Goal: Obtain resource: Download file/media

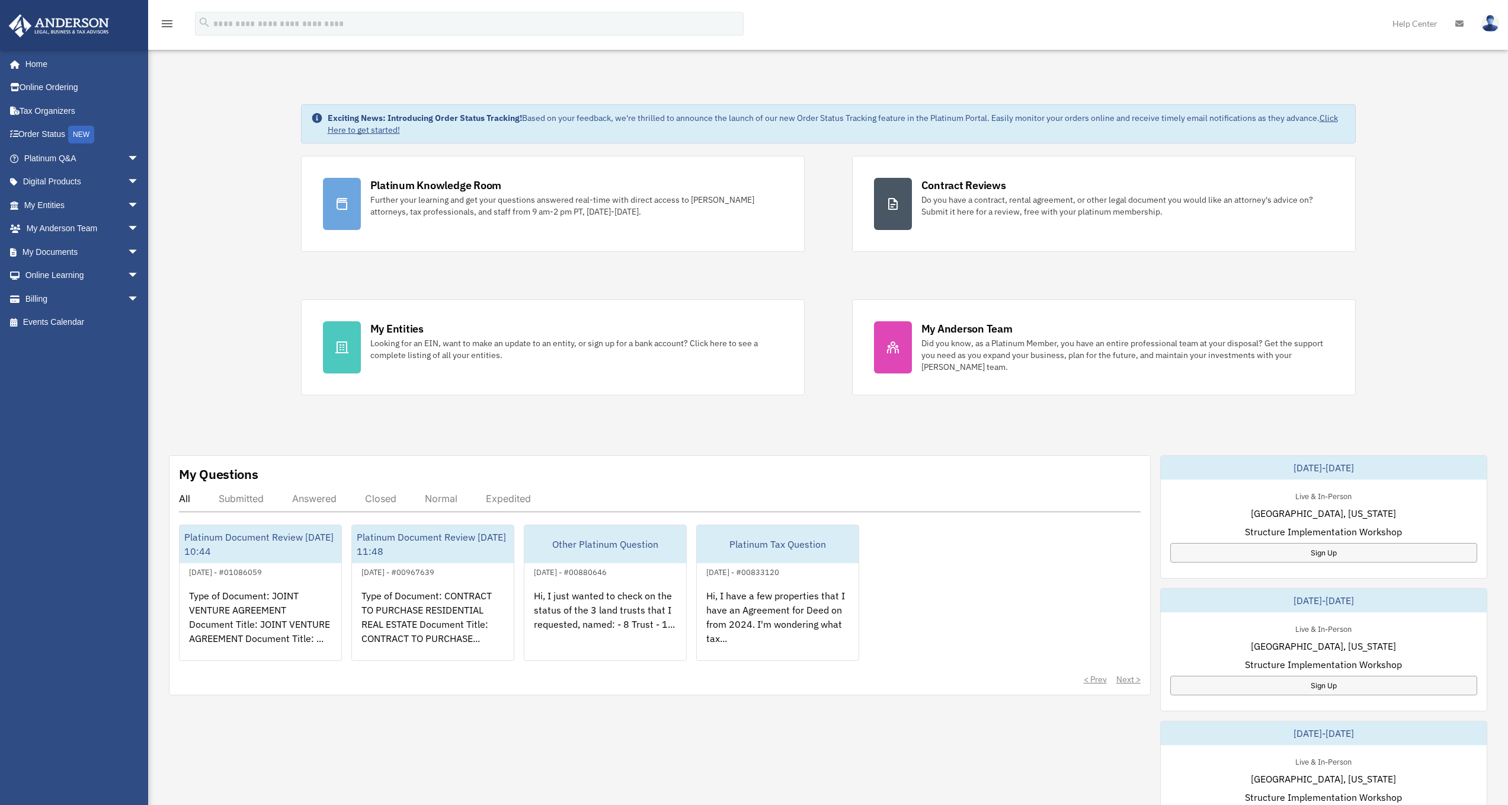
click at [373, 128] on link "Click Here to get started!" at bounding box center [833, 124] width 1010 height 23
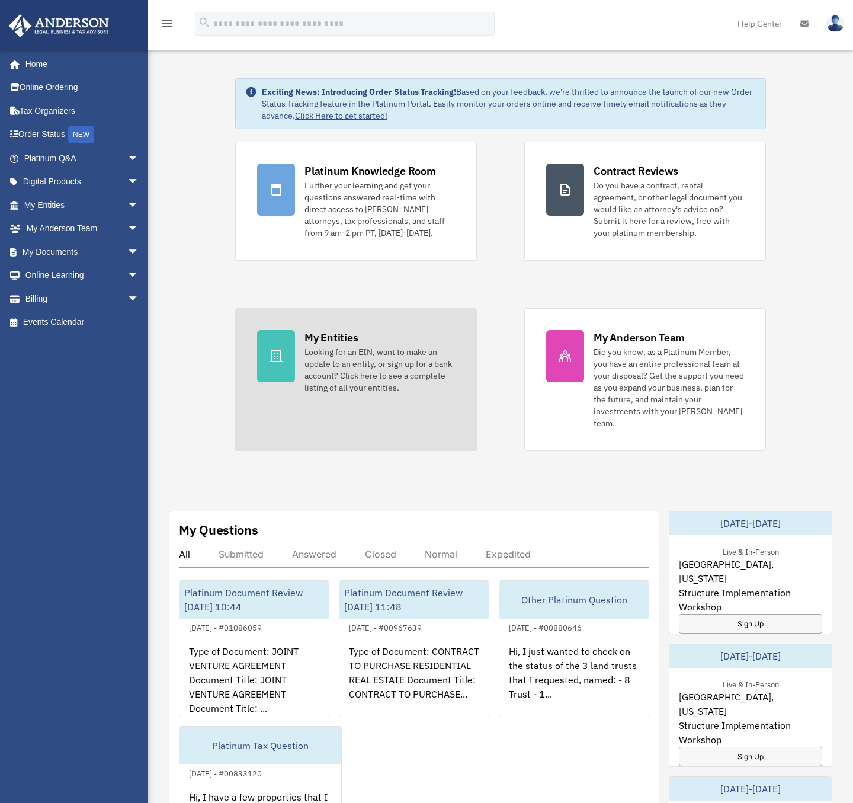
click at [351, 356] on div "Looking for an EIN, want to make an update to an entity, or sign up for a bank …" at bounding box center [380, 369] width 151 height 47
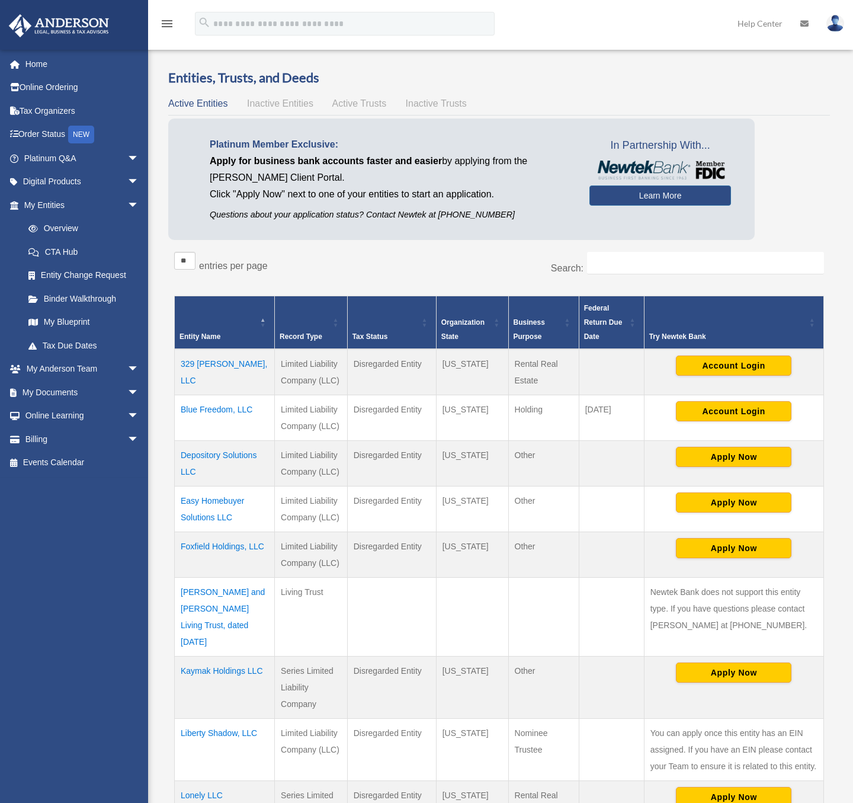
click at [208, 362] on td "329 Adele, LLC" at bounding box center [225, 372] width 100 height 46
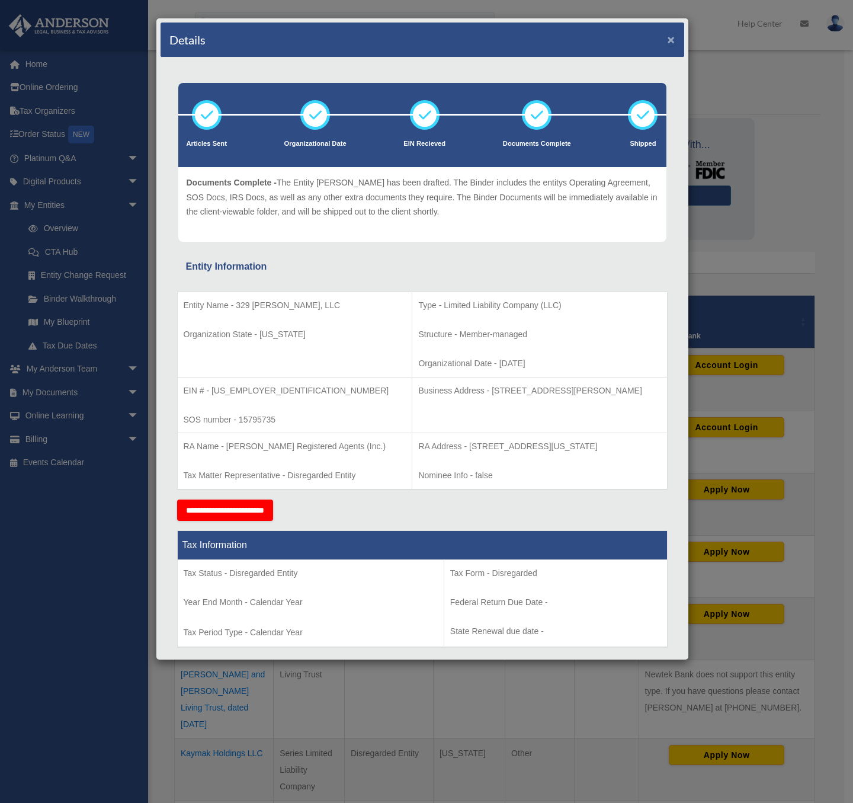
click at [668, 38] on button "×" at bounding box center [672, 39] width 8 height 12
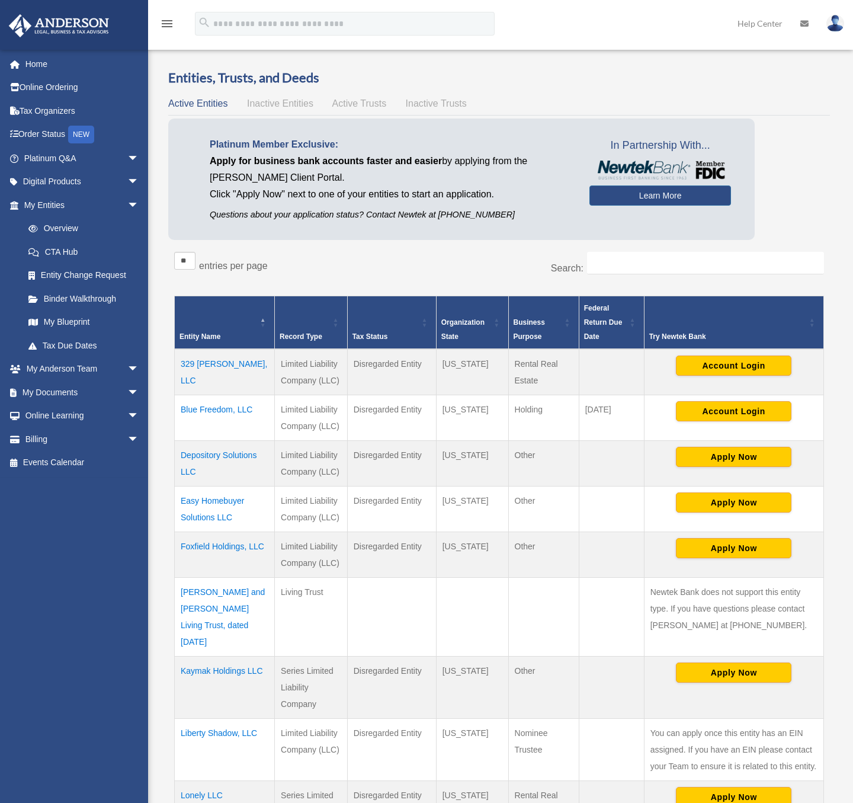
click at [215, 364] on td "329 [PERSON_NAME], LLC" at bounding box center [225, 372] width 100 height 46
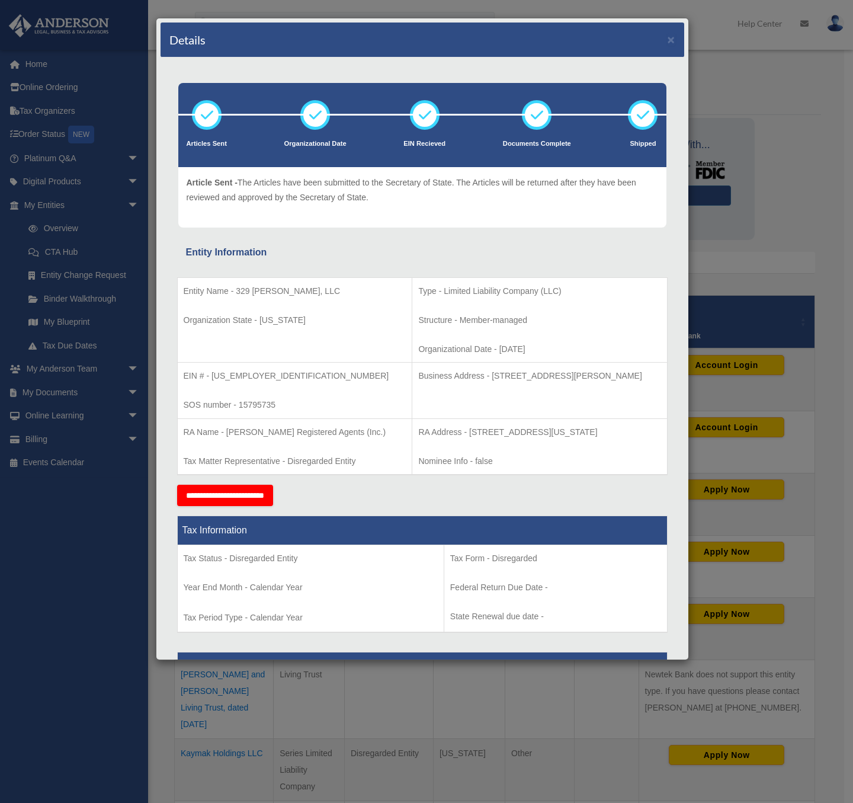
click at [247, 488] on input "**********" at bounding box center [225, 495] width 96 height 21
click at [668, 40] on button "×" at bounding box center [672, 39] width 8 height 12
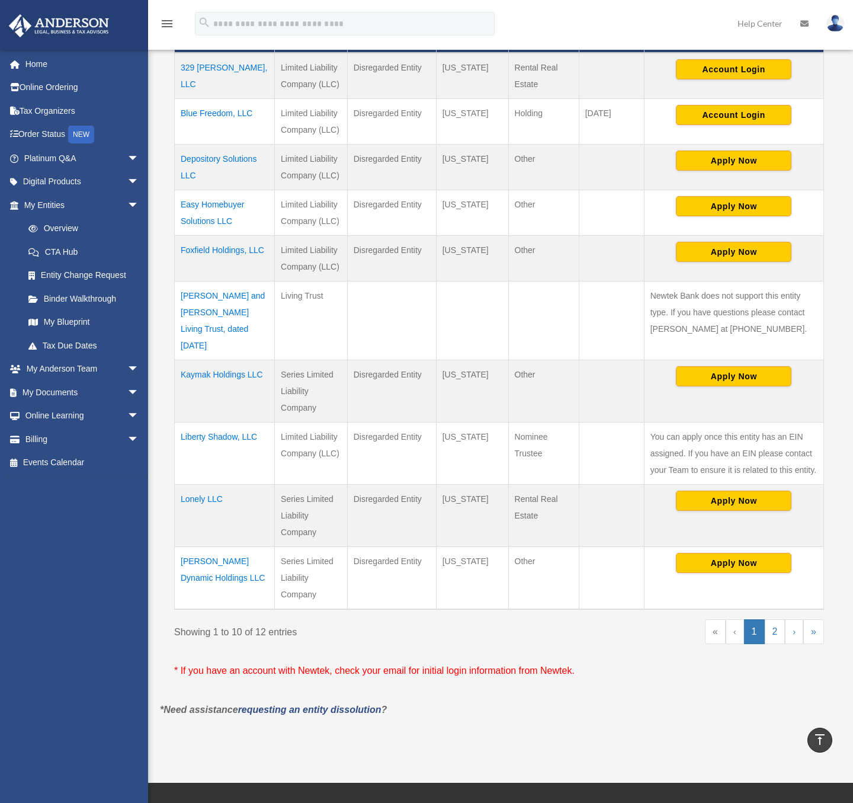
scroll to position [356, 0]
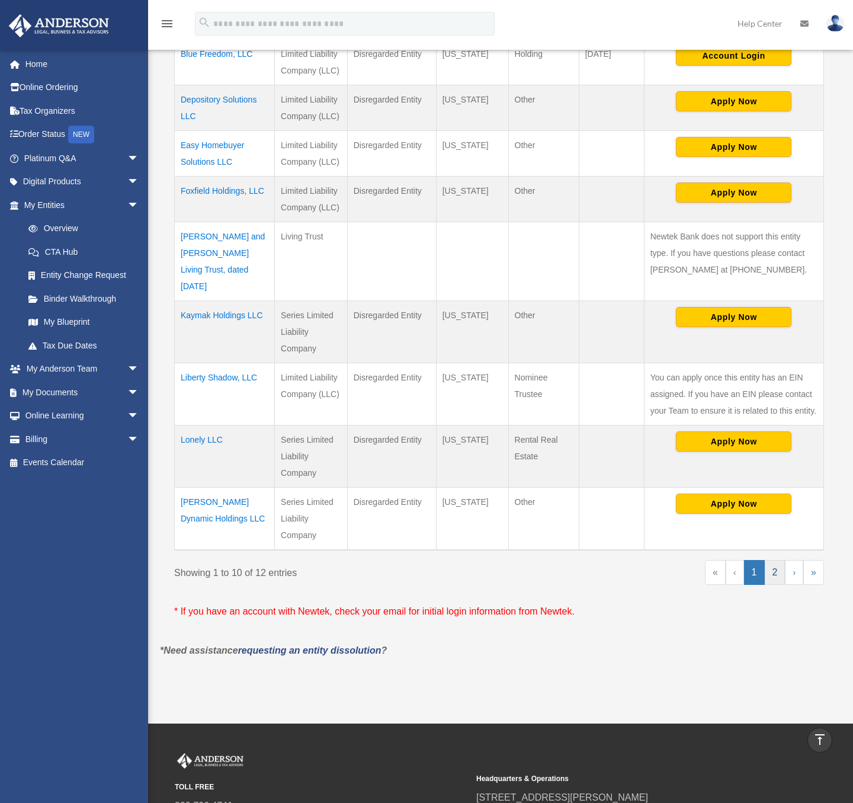
click at [772, 560] on link "2" at bounding box center [775, 572] width 21 height 25
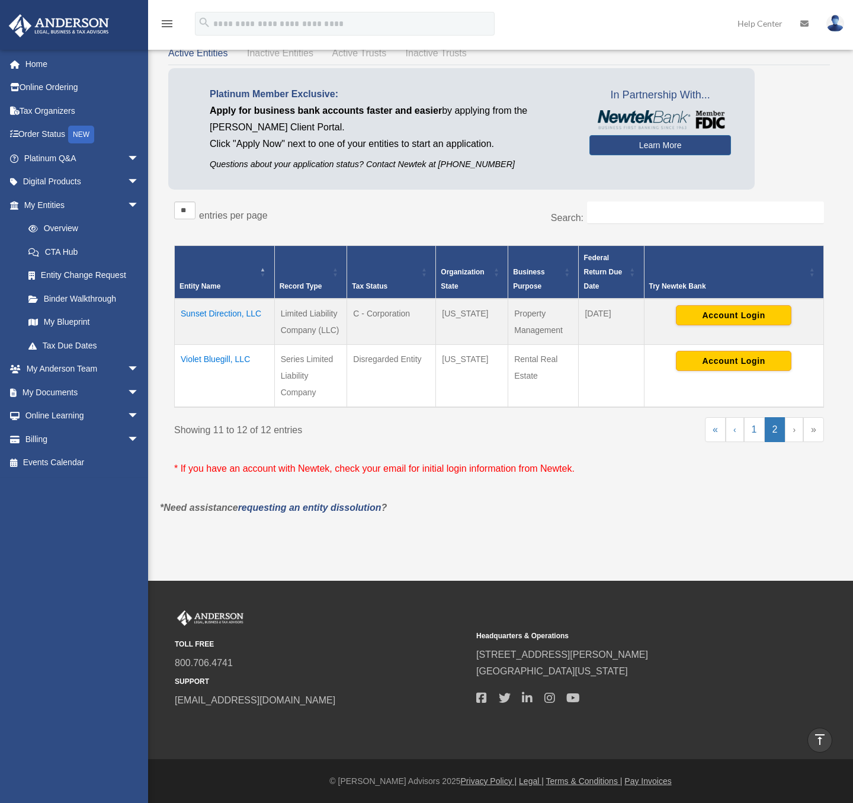
scroll to position [50, 0]
click at [756, 428] on link "1" at bounding box center [754, 429] width 21 height 25
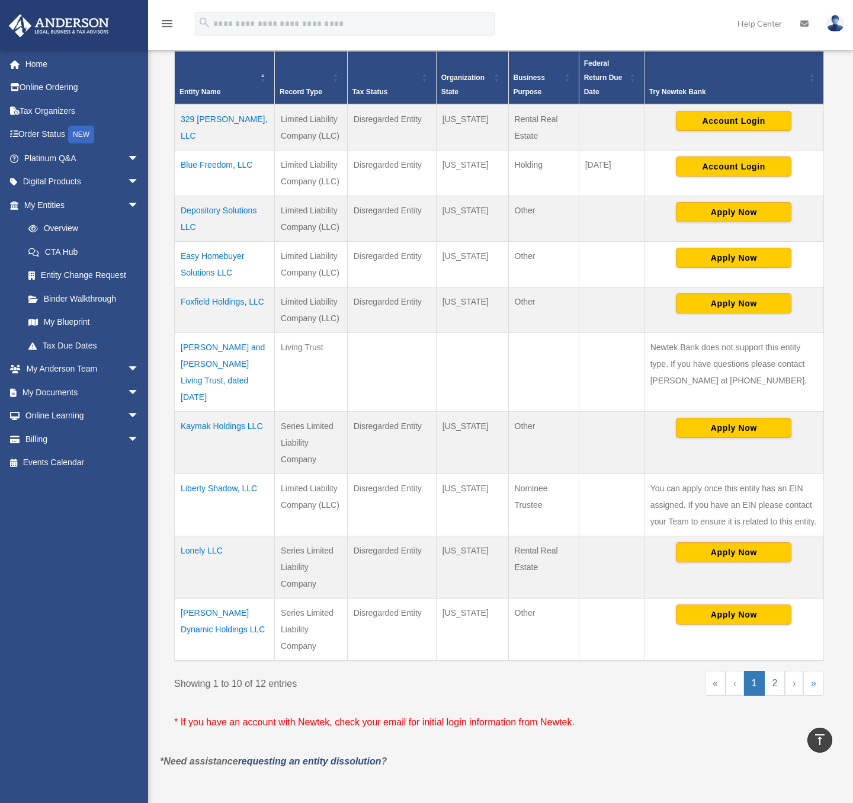
scroll to position [126, 0]
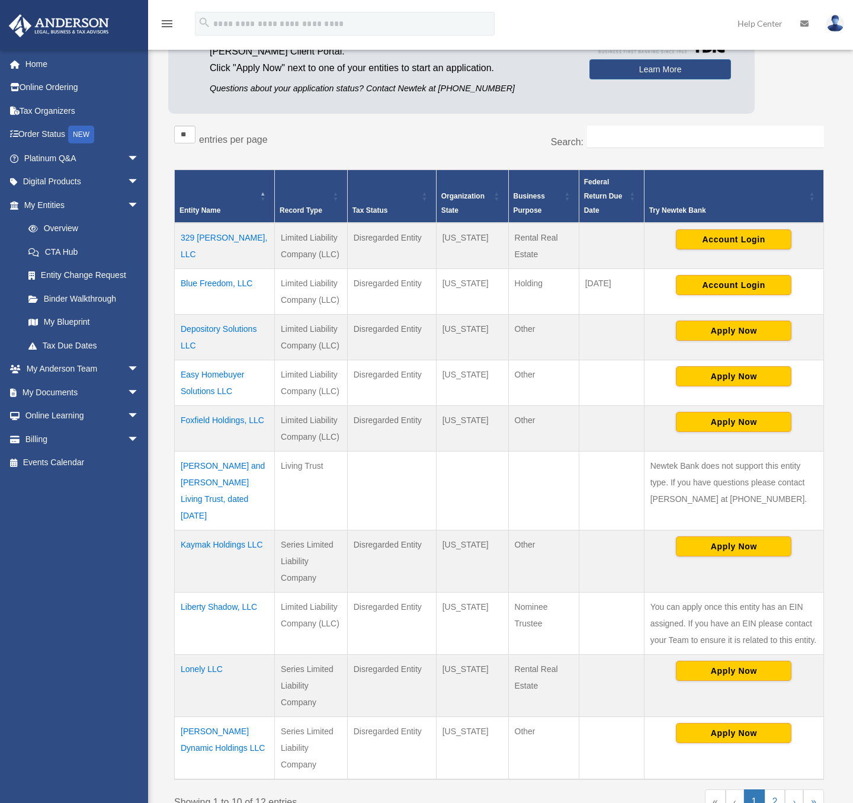
drag, startPoint x: 98, startPoint y: 594, endPoint x: 104, endPoint y: 596, distance: 6.2
drag, startPoint x: 104, startPoint y: 596, endPoint x: 78, endPoint y: 570, distance: 36.5
click at [78, 570] on div "rwjoseph@gmail.com Sign Out rwjoseph@gmail.com Home Online Ordering Tax Organiz…" at bounding box center [78, 406] width 157 height 714
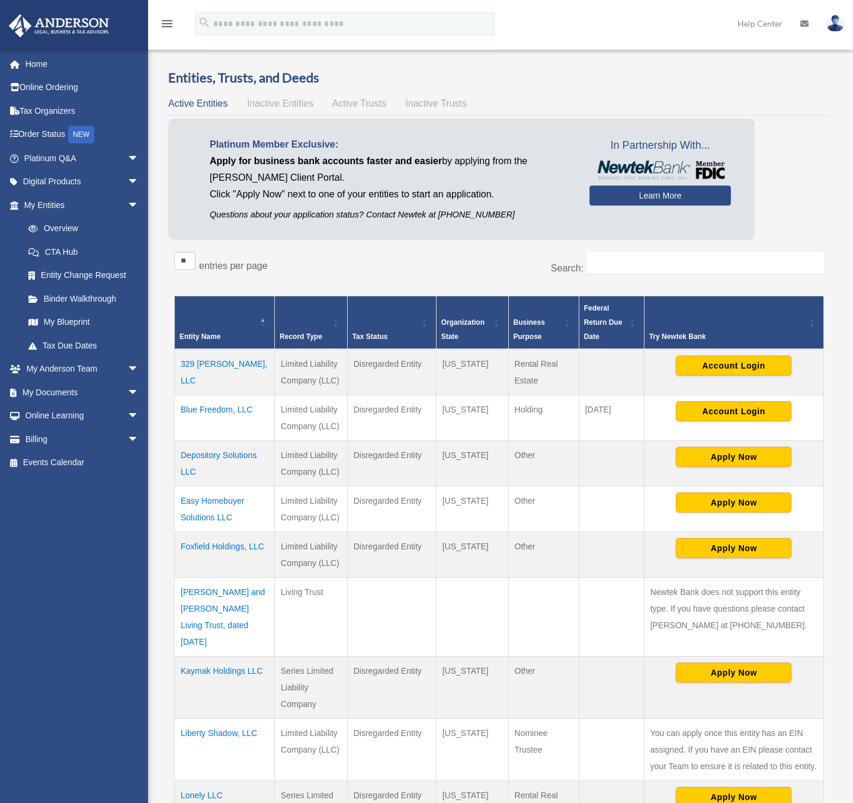
click at [348, 103] on span "Active Trusts" at bounding box center [359, 103] width 55 height 10
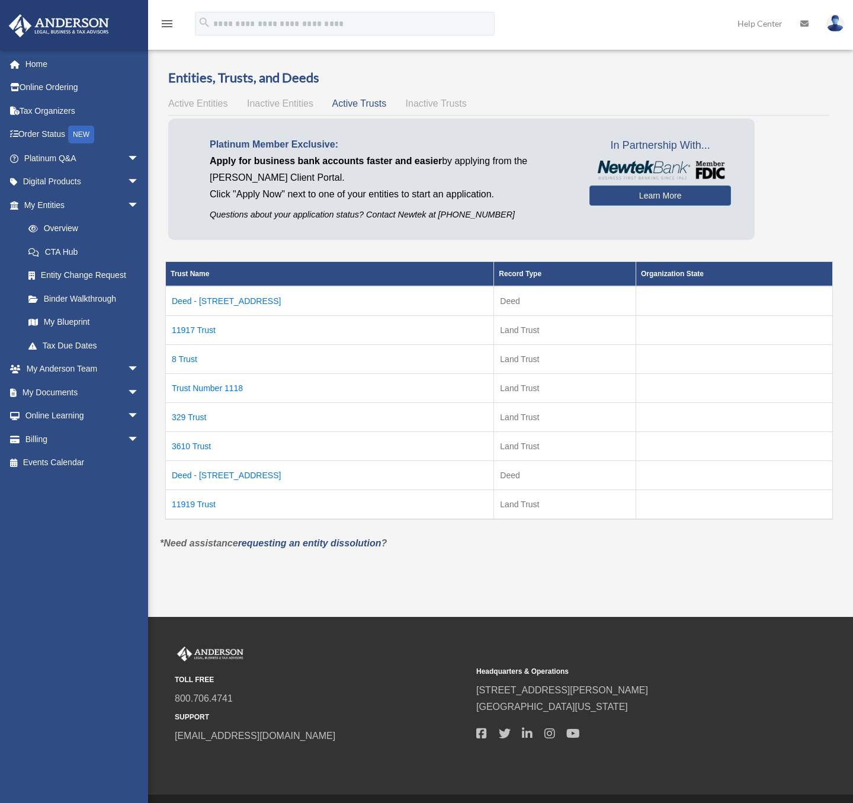
click at [194, 417] on td "329 Trust" at bounding box center [330, 417] width 328 height 29
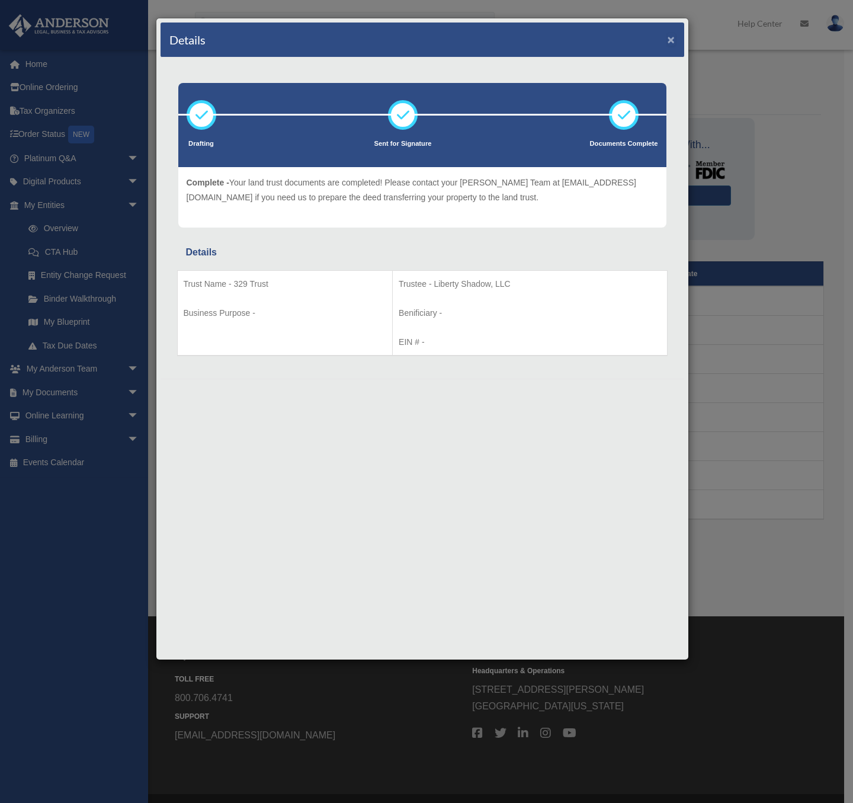
click at [671, 37] on button "×" at bounding box center [672, 39] width 8 height 12
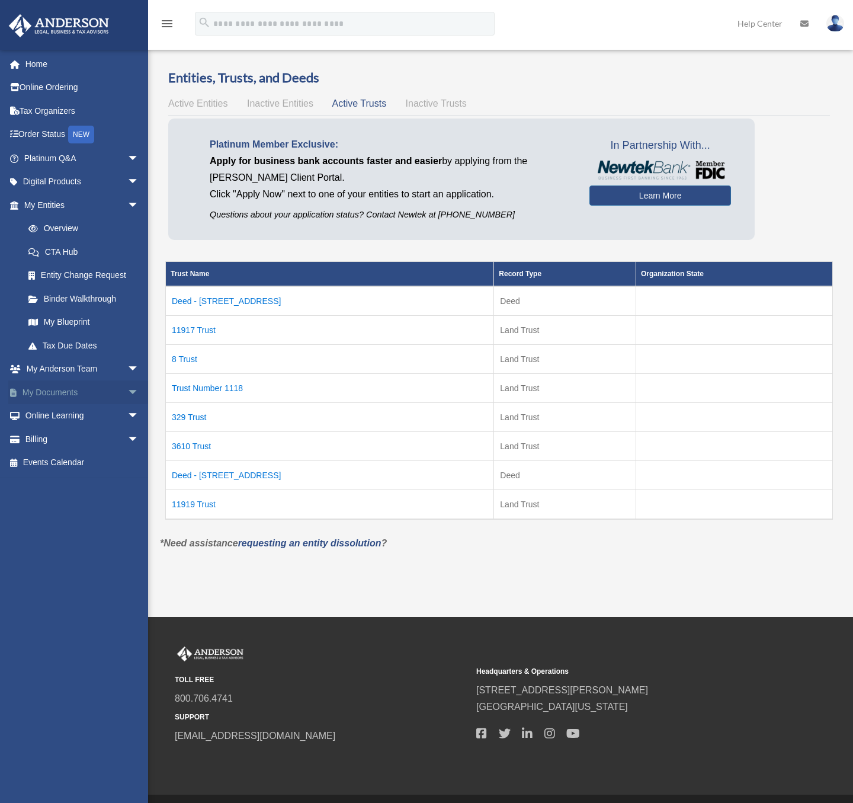
click at [76, 391] on link "My Documents arrow_drop_down" at bounding box center [82, 392] width 149 height 24
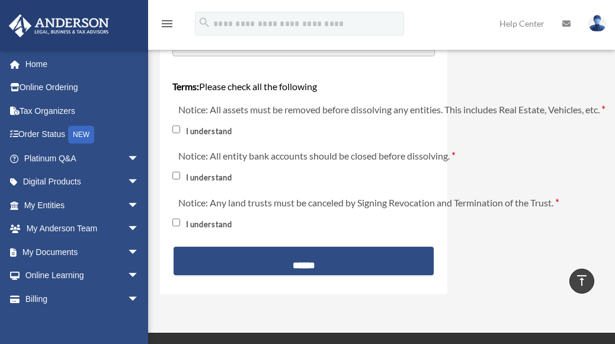
scroll to position [1482, 0]
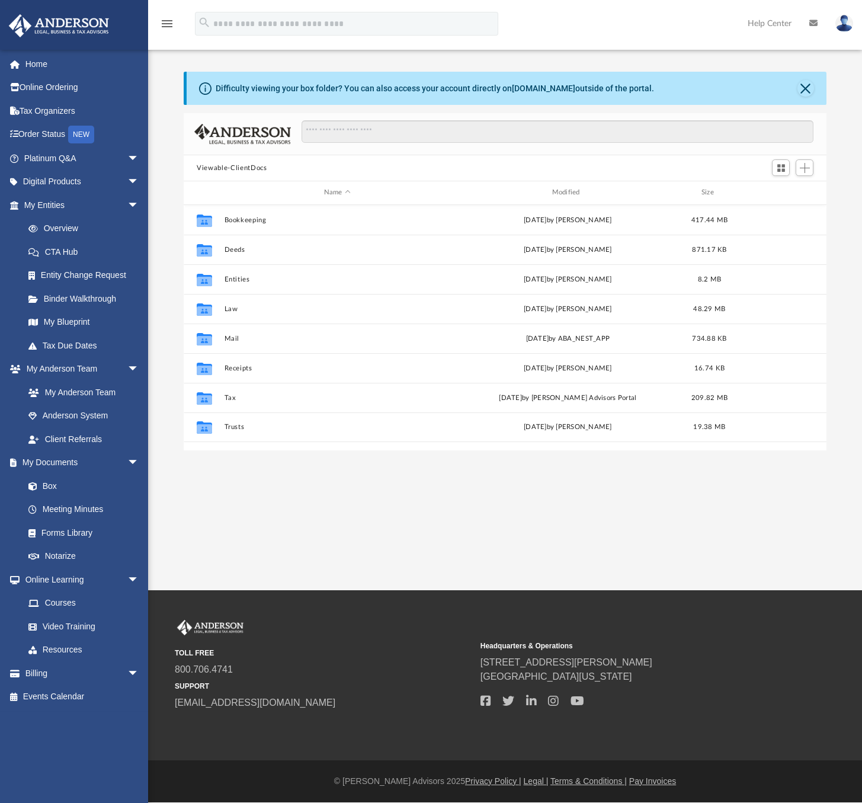
scroll to position [261, 634]
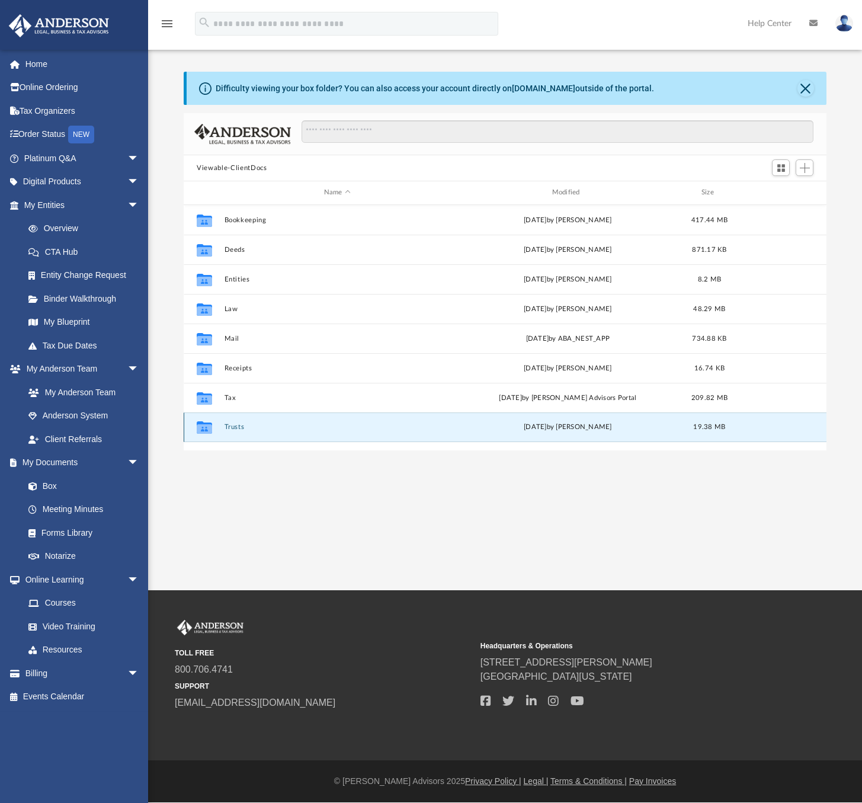
click at [234, 429] on button "Trusts" at bounding box center [338, 427] width 226 height 8
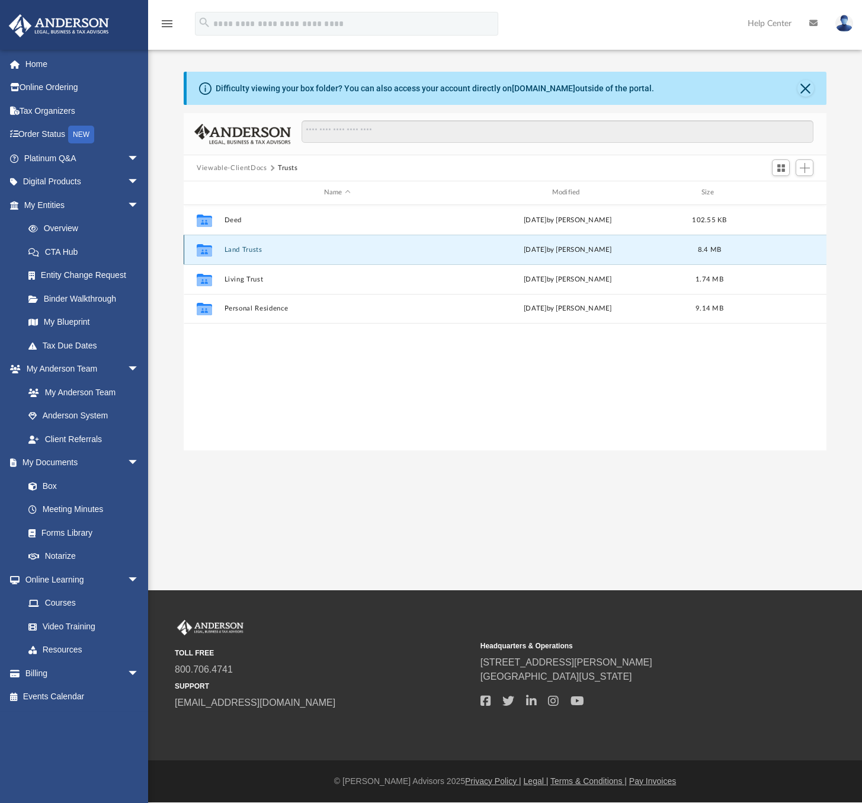
click at [237, 249] on button "Land Trusts" at bounding box center [338, 250] width 226 height 8
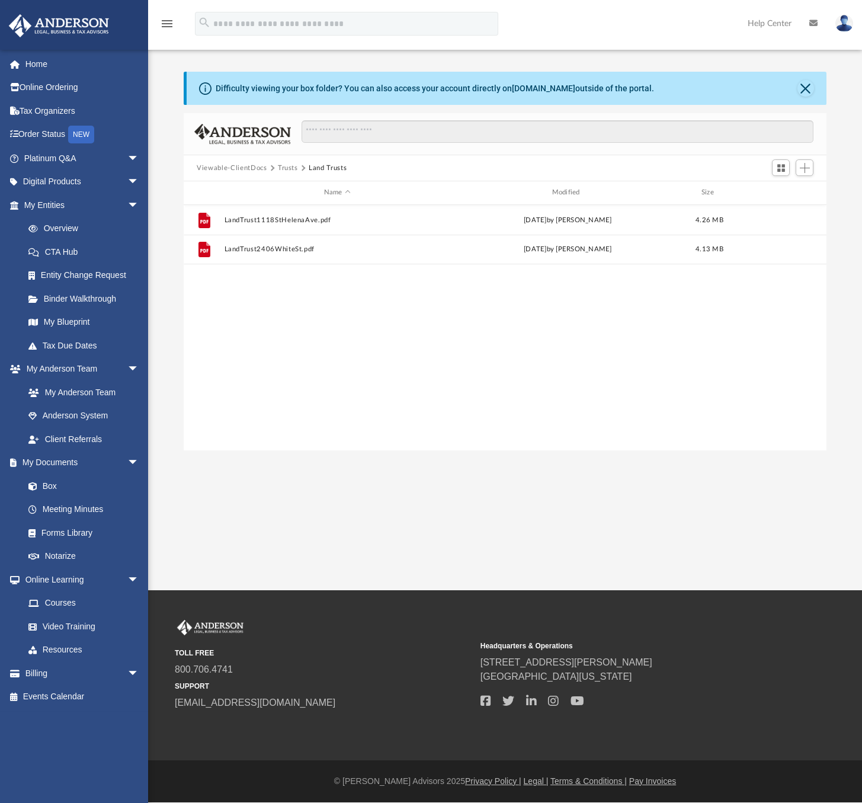
click at [256, 168] on button "Viewable-ClientDocs" at bounding box center [232, 168] width 70 height 11
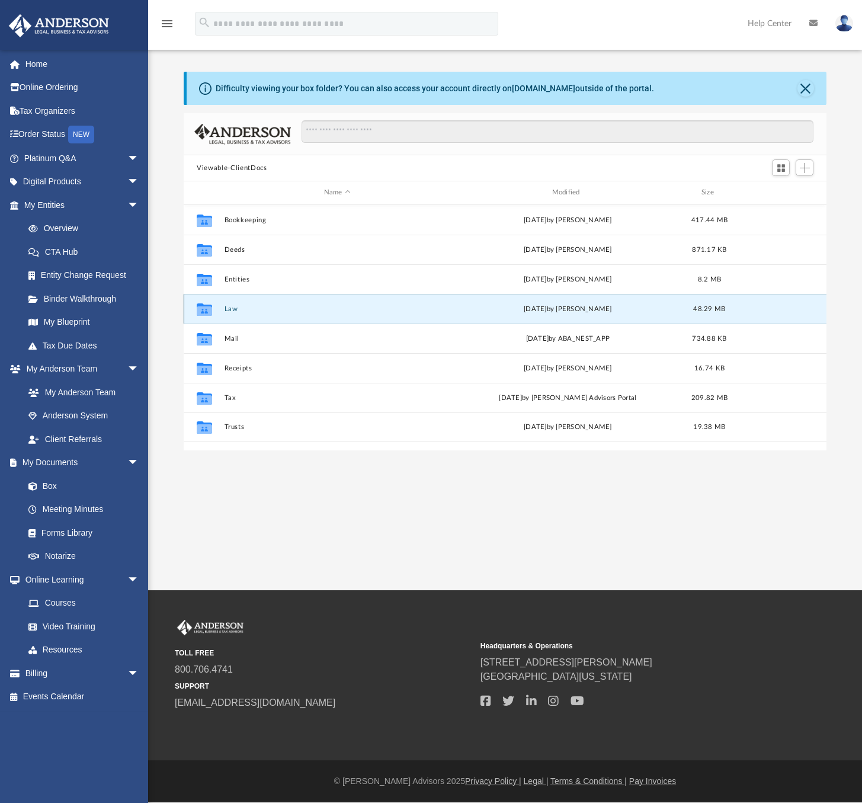
click at [235, 309] on button "Law" at bounding box center [338, 309] width 226 height 8
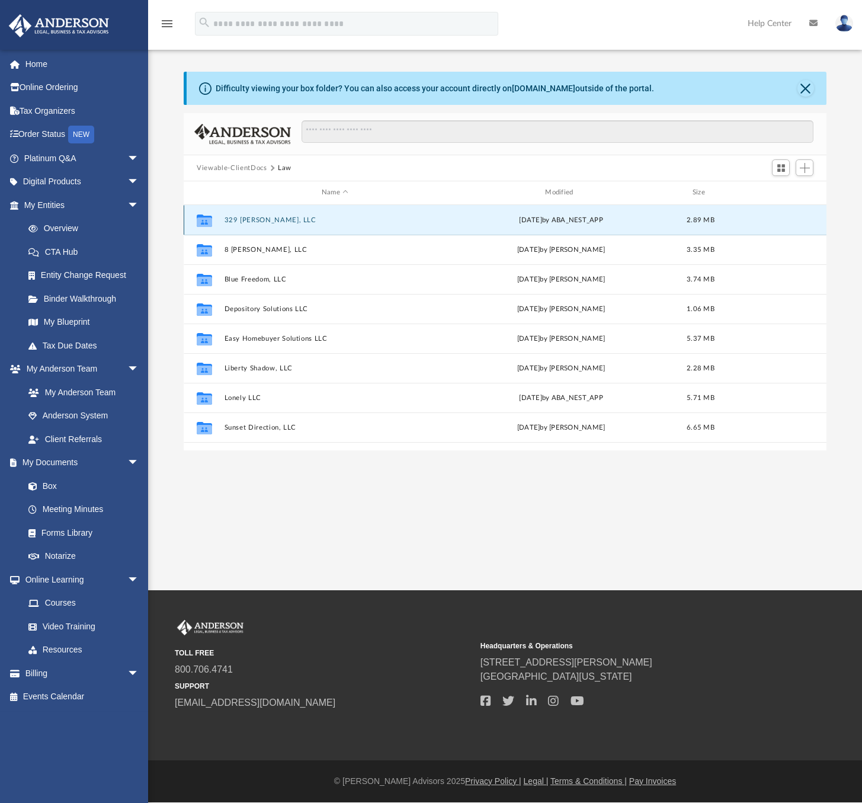
click at [242, 220] on button "329 Adele, LLC" at bounding box center [335, 220] width 221 height 8
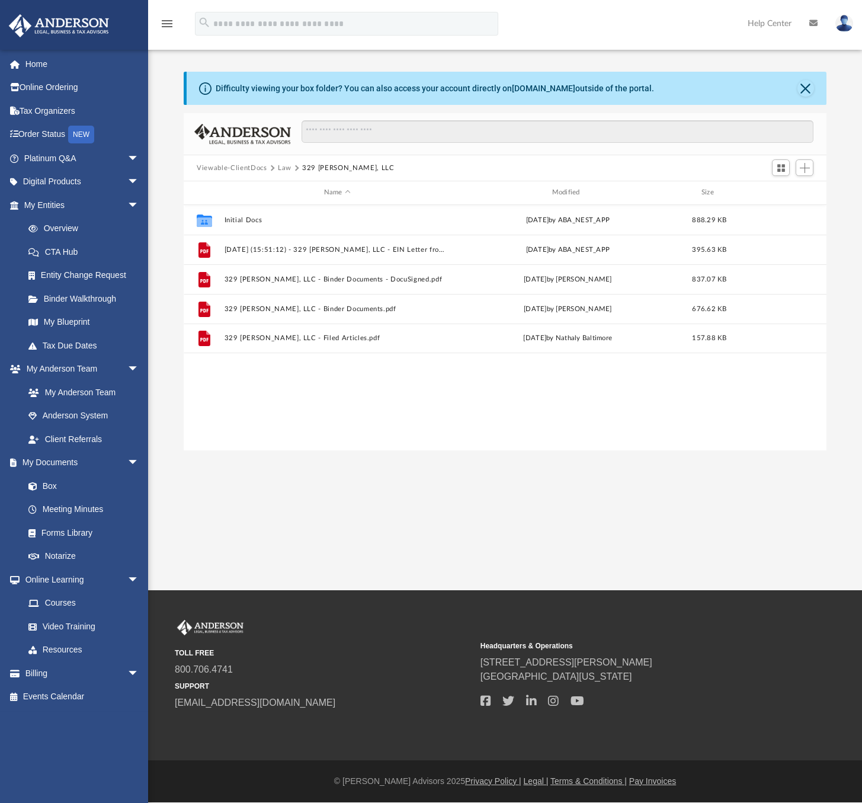
click at [259, 169] on button "Viewable-ClientDocs" at bounding box center [232, 168] width 70 height 11
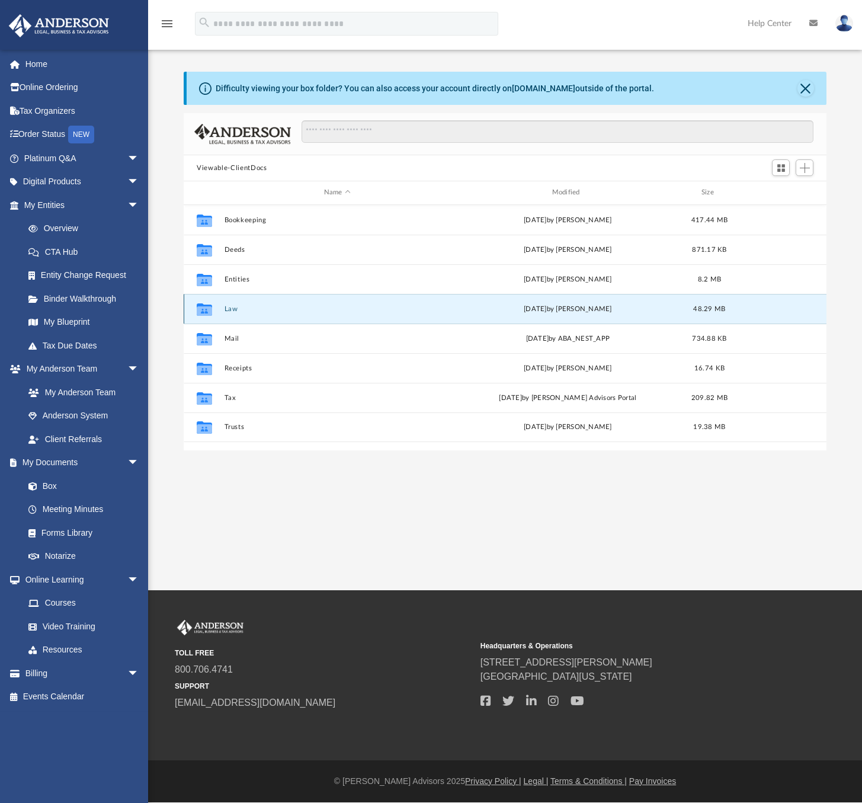
click at [230, 309] on button "Law" at bounding box center [338, 309] width 226 height 8
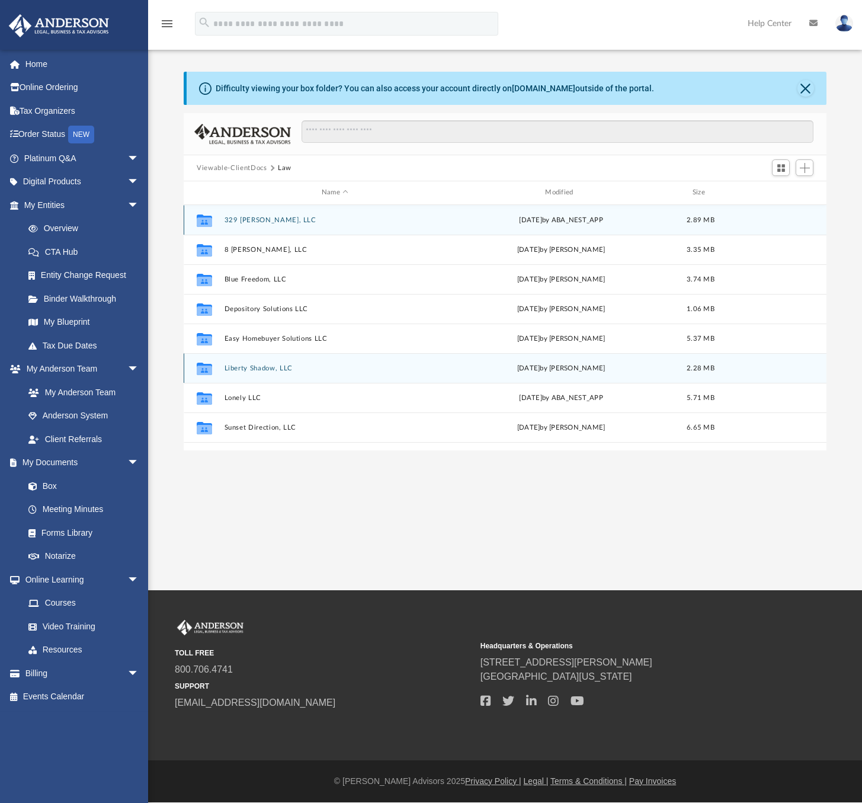
scroll to position [51, 0]
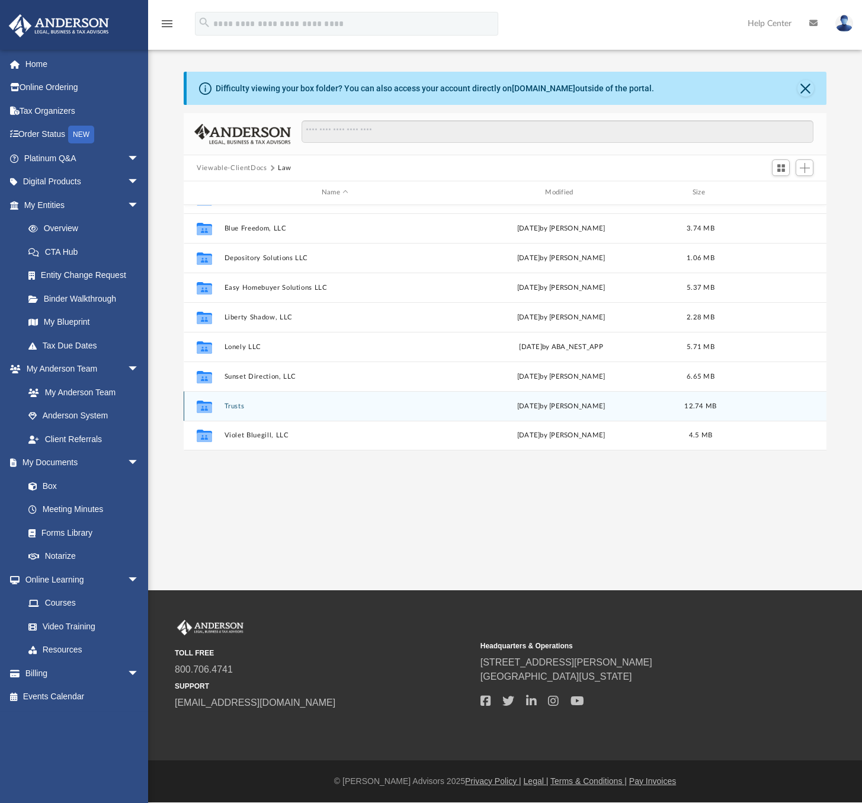
click at [235, 404] on button "Trusts" at bounding box center [335, 406] width 221 height 8
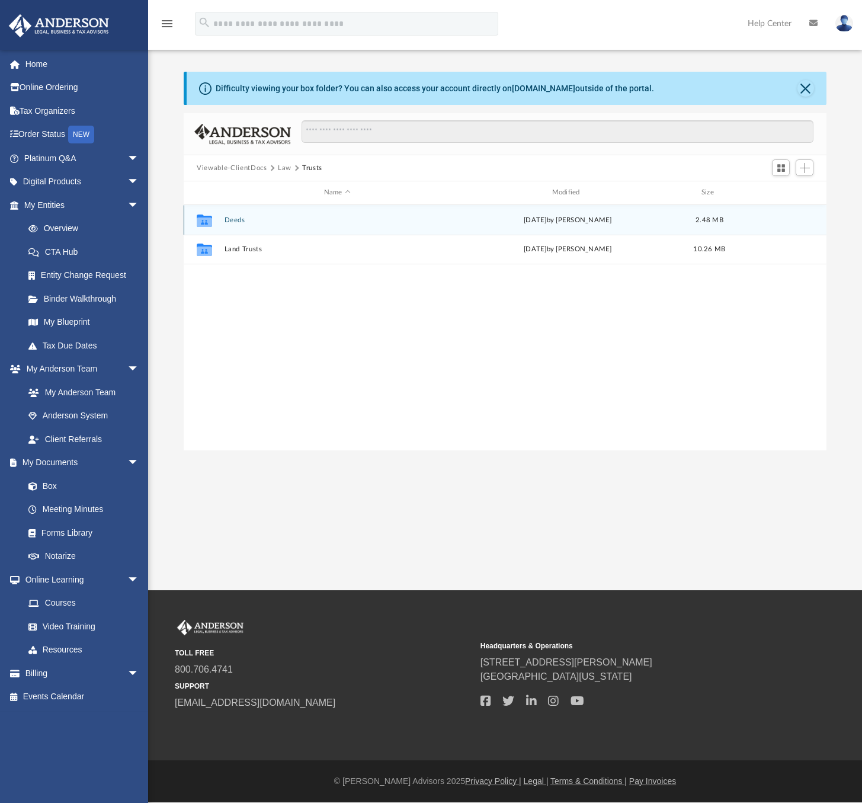
scroll to position [0, 0]
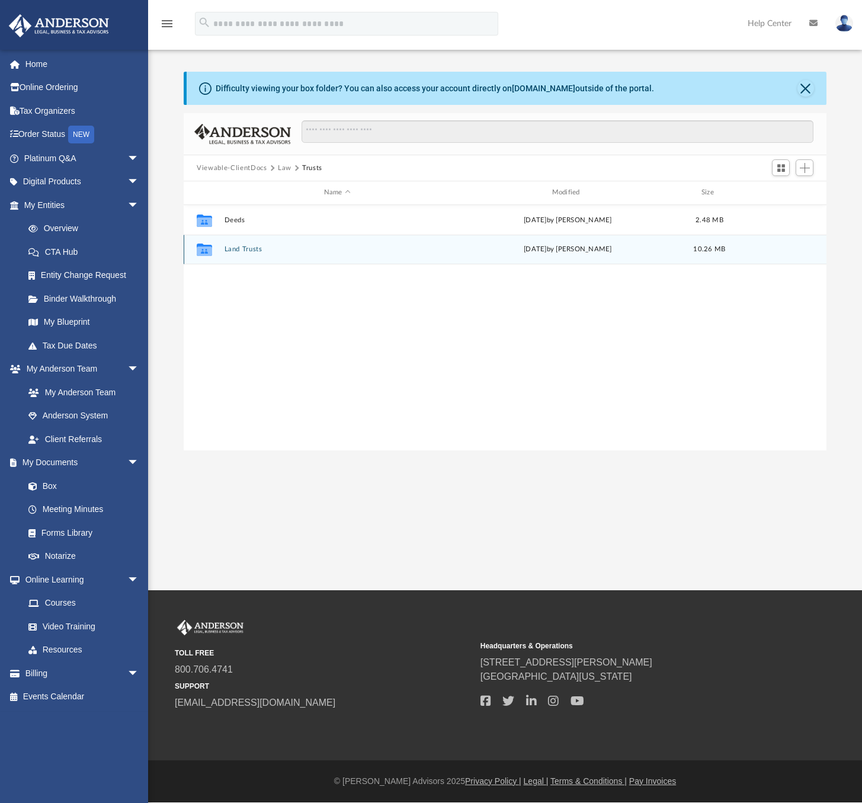
click at [242, 247] on button "Land Trusts" at bounding box center [338, 249] width 226 height 8
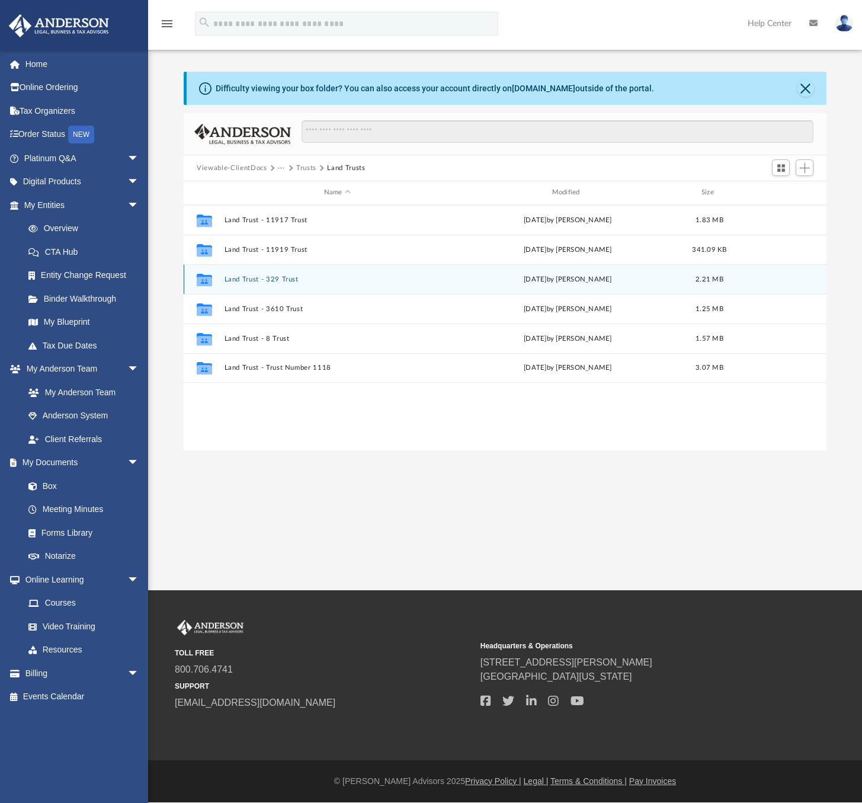
click at [261, 280] on button "Land Trust - 329 Trust" at bounding box center [338, 280] width 226 height 8
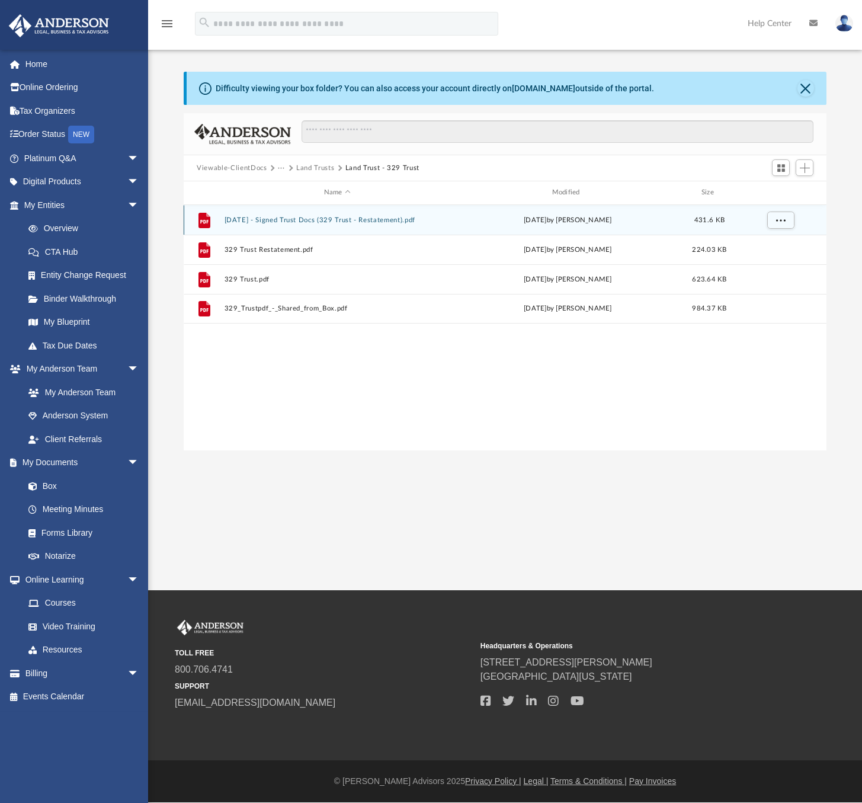
click at [342, 219] on button "2025.06.27 - Signed Trust Docs (329 Trust - Restatement).pdf" at bounding box center [338, 220] width 226 height 8
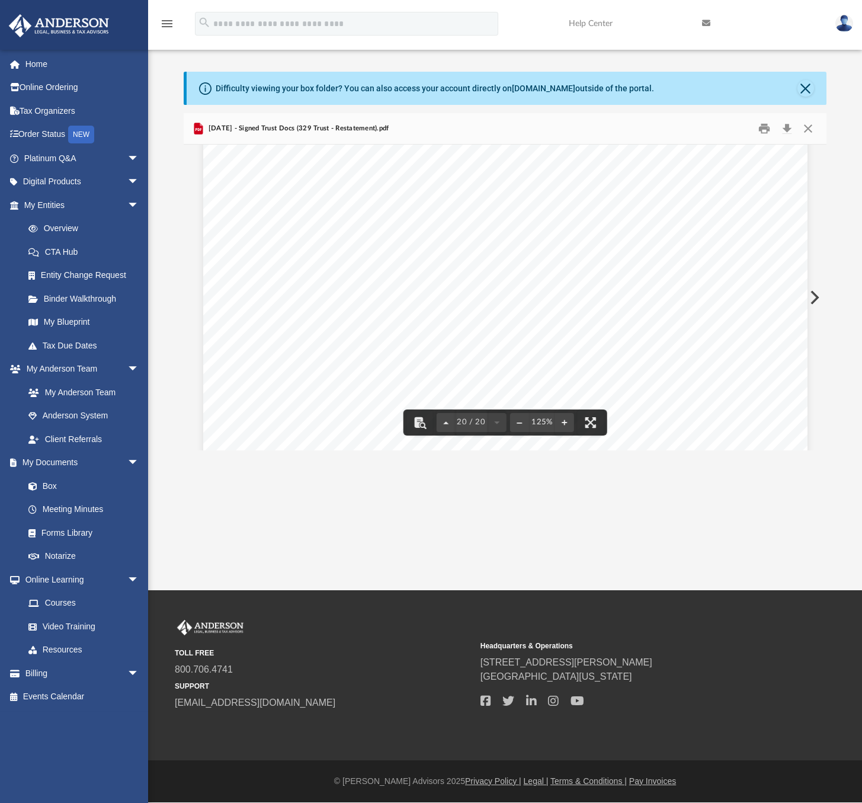
scroll to position [15695, 0]
click at [811, 129] on button "Close" at bounding box center [807, 129] width 21 height 18
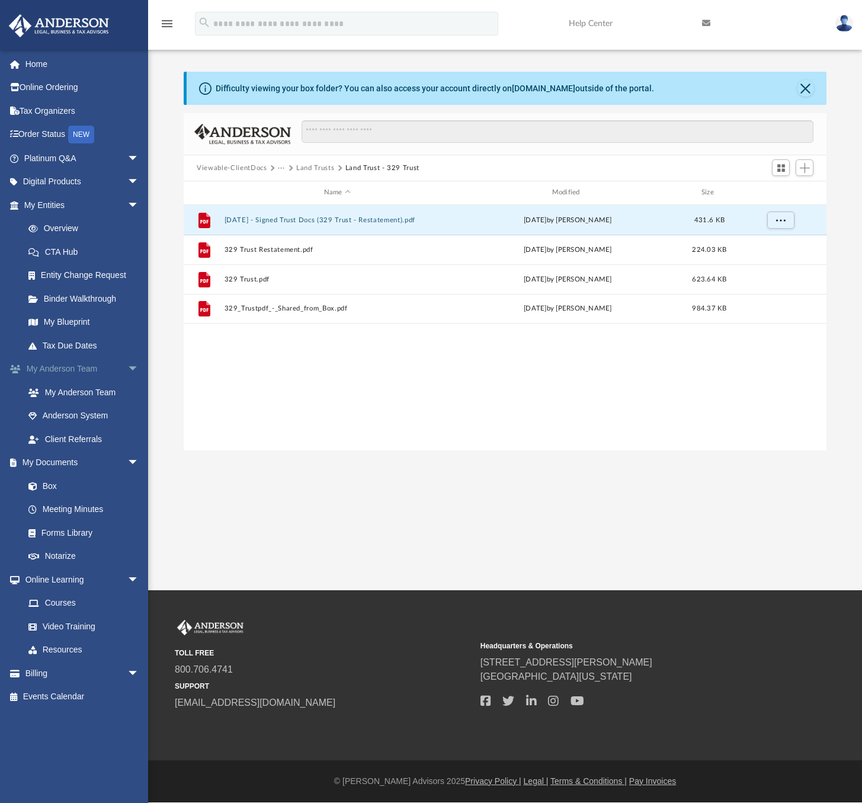
click at [127, 365] on span "arrow_drop_down" at bounding box center [139, 369] width 24 height 24
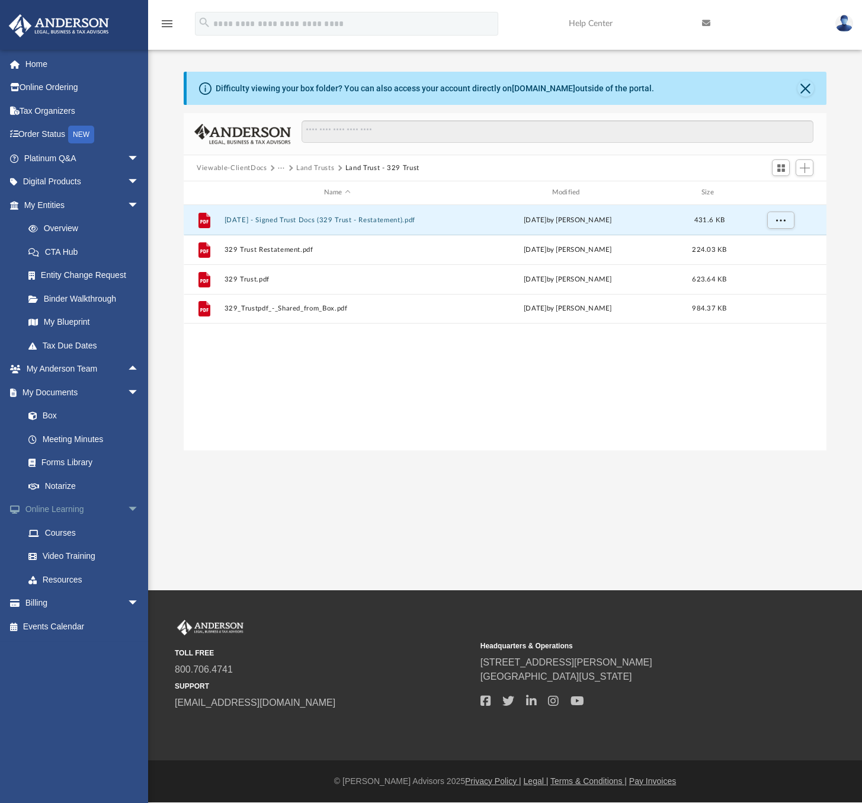
click at [127, 507] on span "arrow_drop_down" at bounding box center [139, 510] width 24 height 24
click at [60, 226] on link "Overview" at bounding box center [87, 229] width 140 height 24
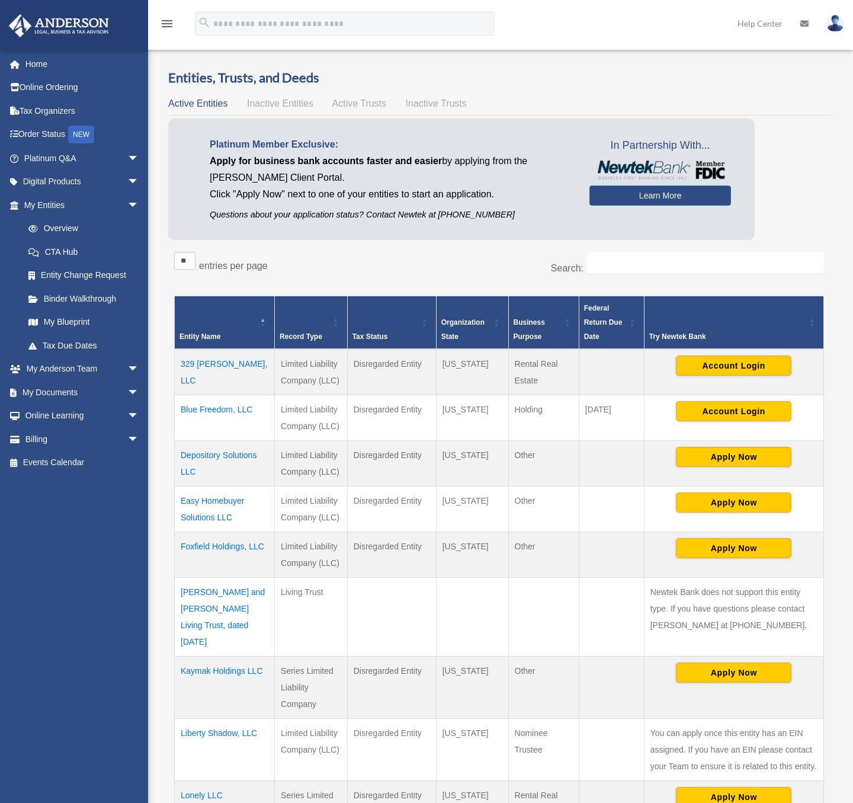
click at [216, 362] on td "329 Adele, LLC" at bounding box center [225, 372] width 100 height 46
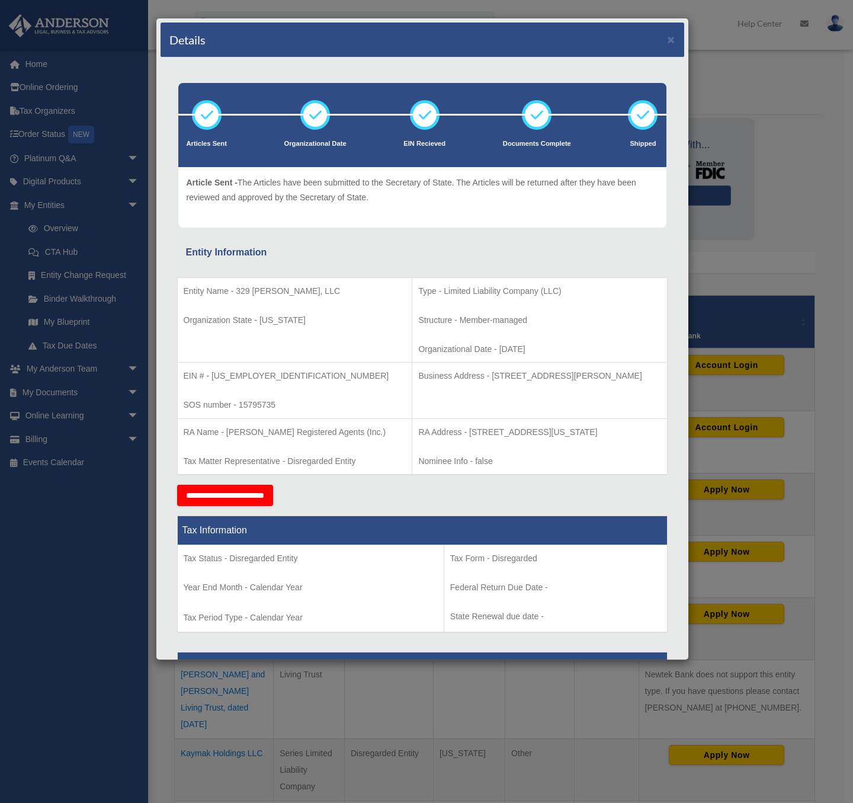
click at [248, 495] on input "**********" at bounding box center [225, 495] width 96 height 21
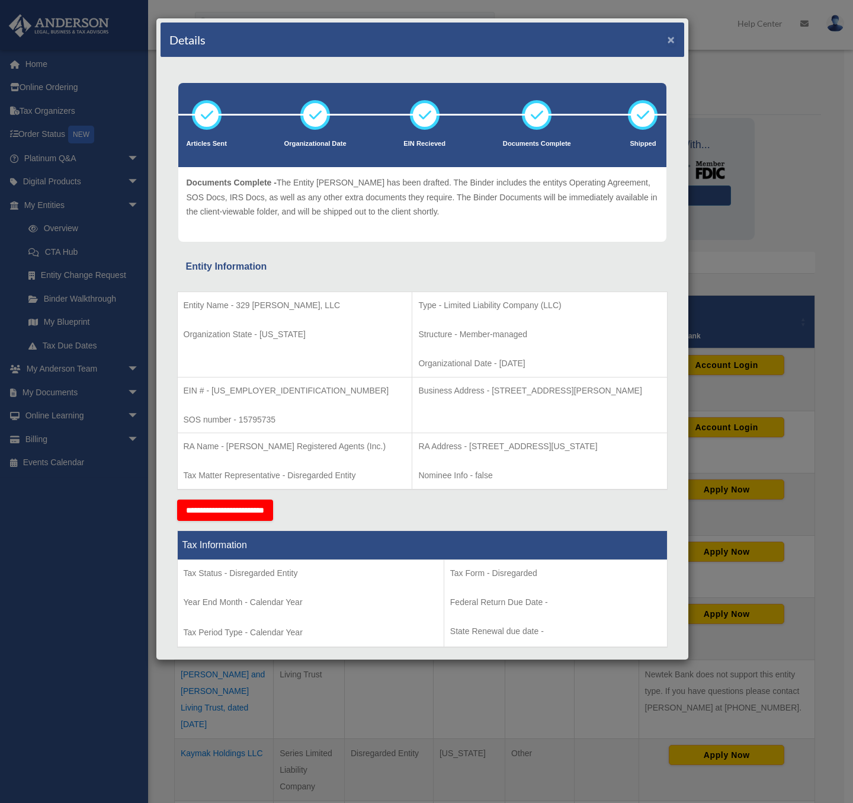
click at [668, 37] on button "×" at bounding box center [672, 39] width 8 height 12
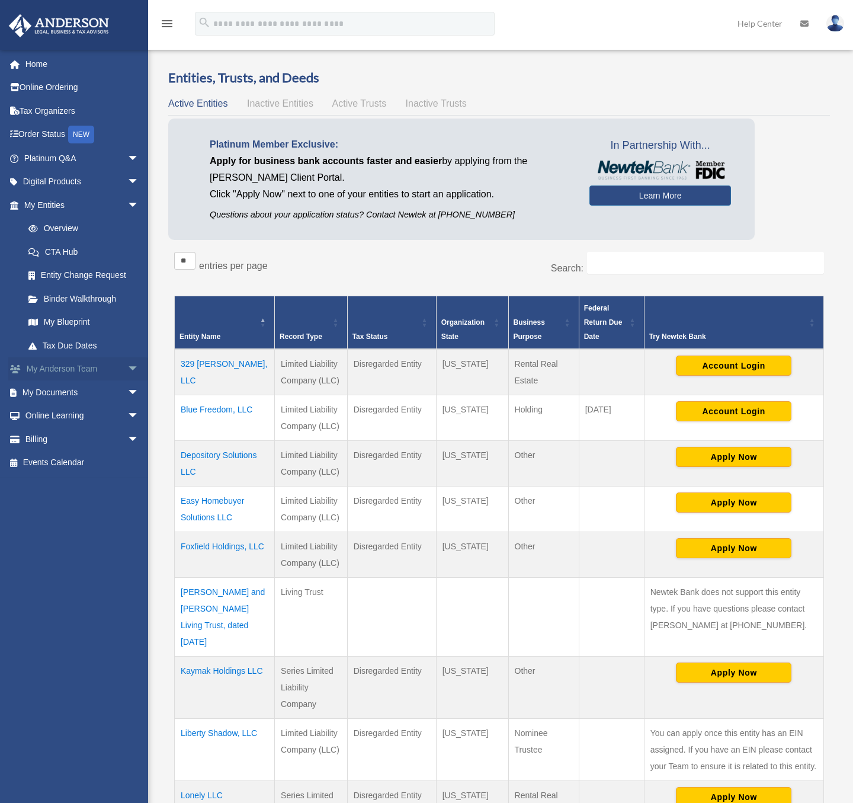
click at [127, 366] on span "arrow_drop_down" at bounding box center [139, 369] width 24 height 24
click at [127, 369] on span "arrow_drop_up" at bounding box center [139, 369] width 24 height 24
click at [127, 390] on span "arrow_drop_down" at bounding box center [139, 392] width 24 height 24
click at [56, 410] on link "Box" at bounding box center [87, 416] width 140 height 24
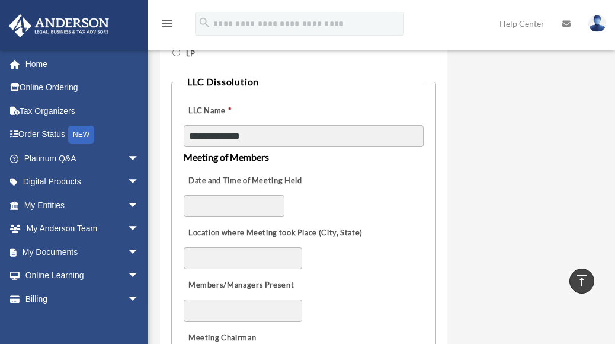
scroll to position [652, 0]
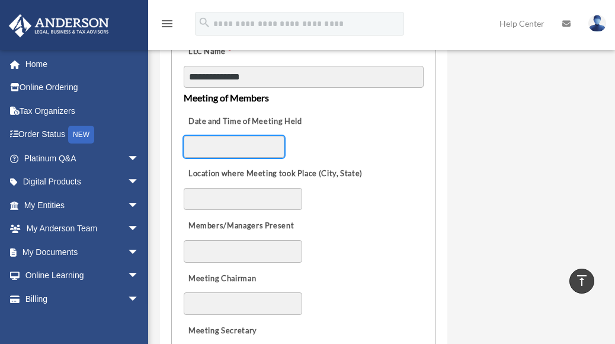
click at [247, 146] on input "Date and Time of Meeting Held" at bounding box center [234, 147] width 101 height 23
type input "**********"
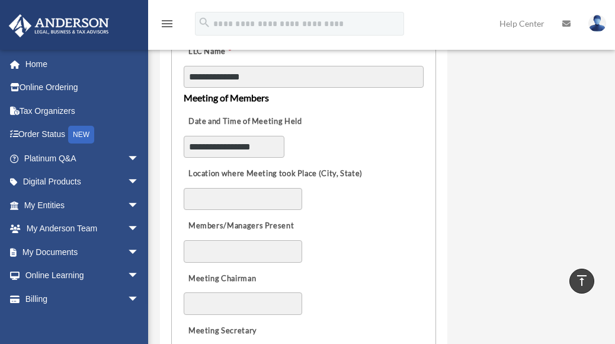
type input "**********"
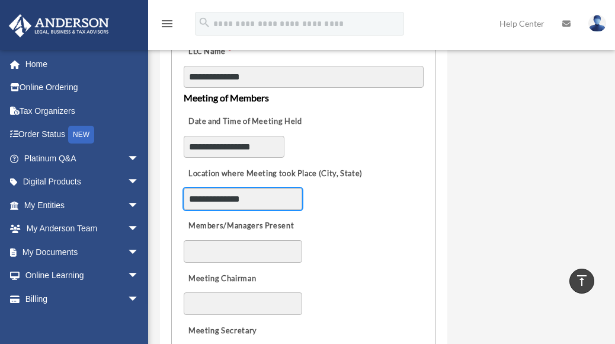
type input "**********"
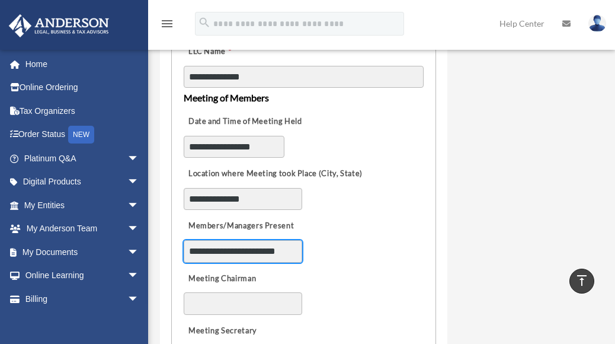
type input "**********"
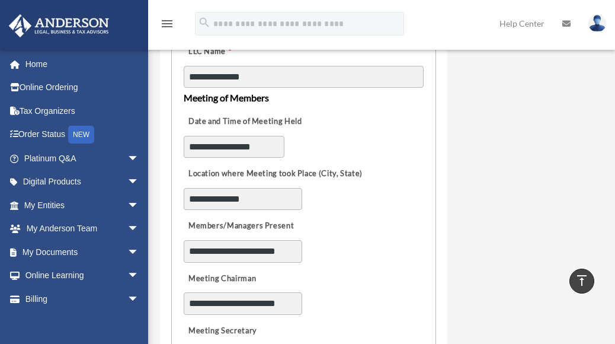
type input "**********"
drag, startPoint x: 207, startPoint y: 146, endPoint x: 197, endPoint y: 146, distance: 10.7
click at [197, 146] on input "**********" at bounding box center [234, 147] width 101 height 23
drag, startPoint x: 194, startPoint y: 145, endPoint x: 187, endPoint y: 146, distance: 7.1
click at [187, 146] on input "**********" at bounding box center [234, 147] width 101 height 23
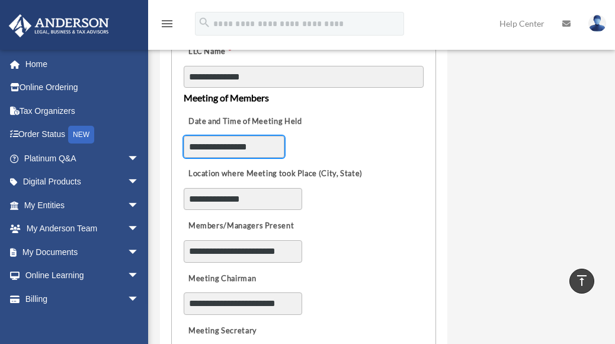
click at [237, 149] on input "**********" at bounding box center [234, 147] width 101 height 23
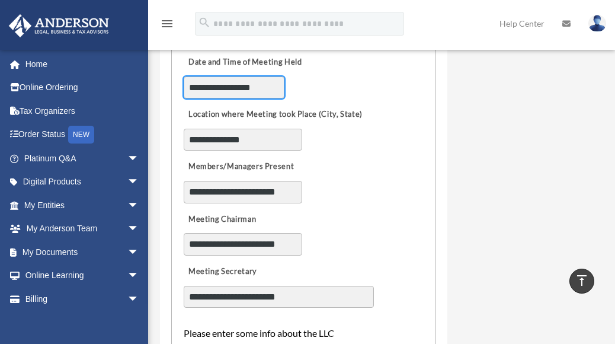
scroll to position [770, 0]
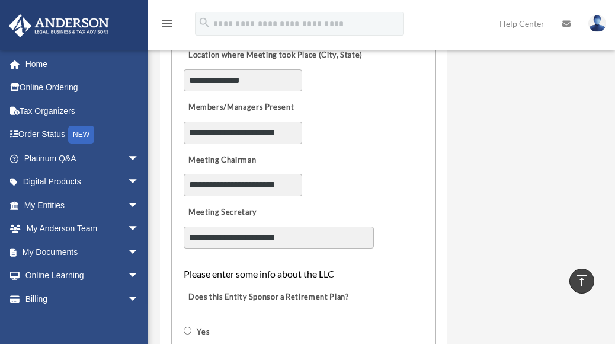
type input "**********"
click at [389, 145] on div "**********" at bounding box center [304, 171] width 242 height 52
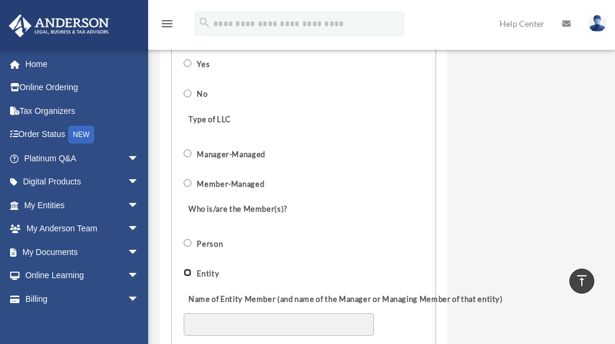
scroll to position [1090, 0]
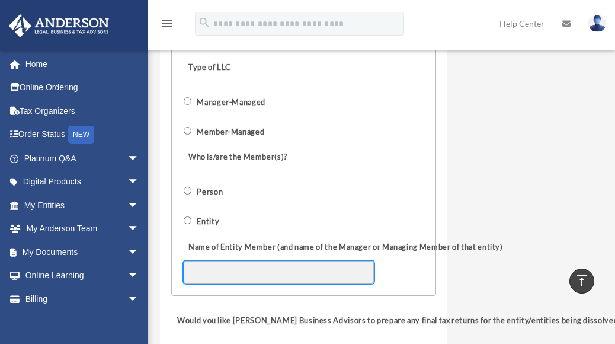
click at [289, 268] on input "Name of Entity Member (and name of the Manager or Managing Member of that entit…" at bounding box center [279, 272] width 190 height 23
paste input "**********"
type input "**********"
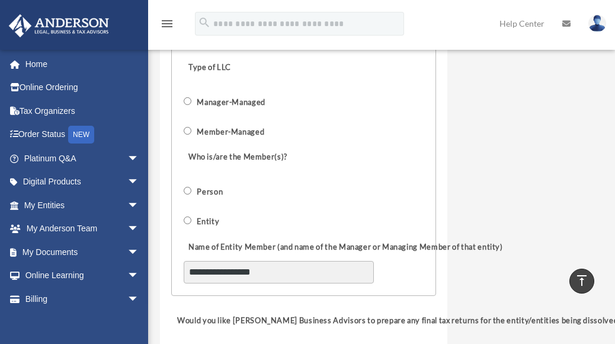
drag, startPoint x: 548, startPoint y: 172, endPoint x: 503, endPoint y: 167, distance: 45.3
click at [396, 219] on div "Who is/are the Member(s)? Person Entity" at bounding box center [304, 186] width 242 height 89
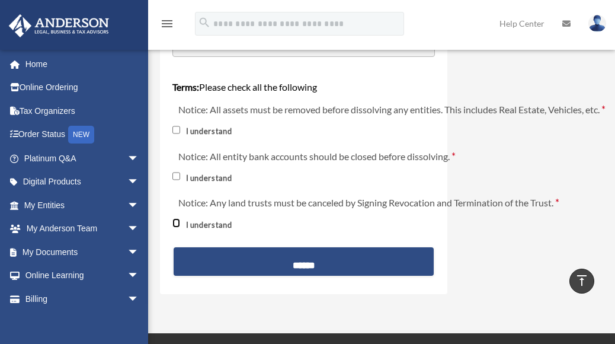
scroll to position [1386, 0]
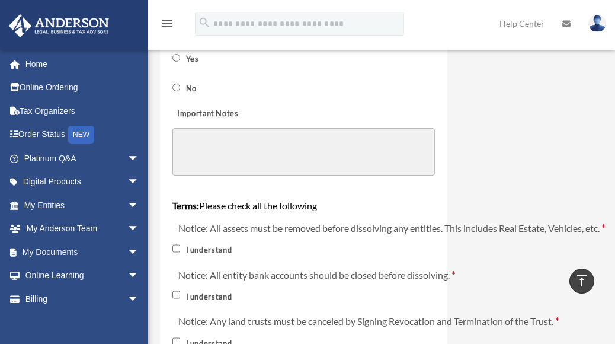
click at [325, 159] on textarea "Important Notes" at bounding box center [303, 151] width 263 height 47
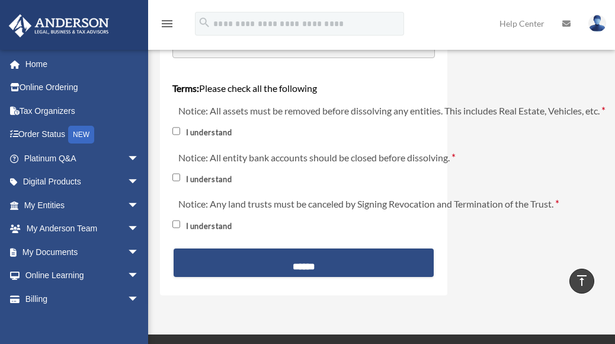
scroll to position [1623, 0]
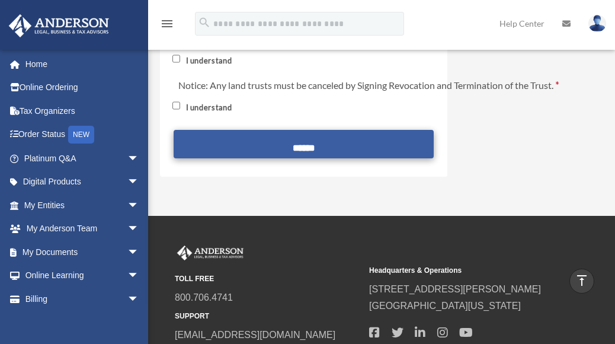
type textarea "**********"
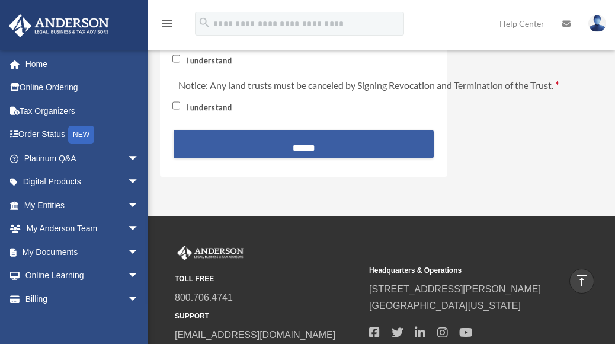
click at [319, 148] on input "******" at bounding box center [304, 144] width 260 height 28
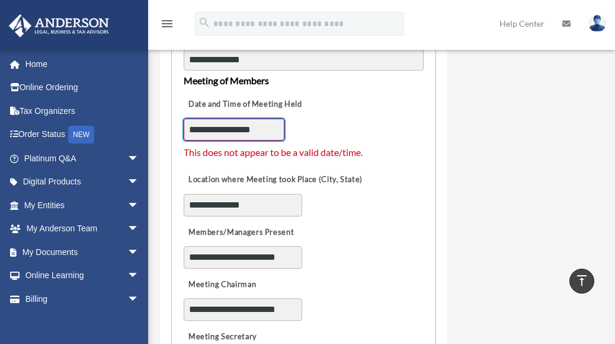
scroll to position [610, 0]
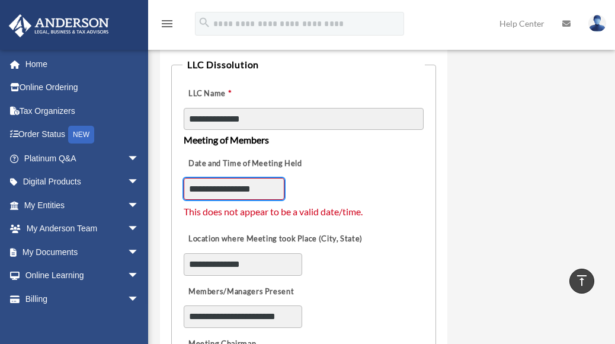
click at [272, 188] on input "**********" at bounding box center [234, 189] width 101 height 23
type input "**********"
click at [468, 166] on div "Dissolution Form date_range Published on Last updated October 18, 2024 April 28…" at bounding box center [380, 331] width 458 height 1792
click at [255, 189] on input "**********" at bounding box center [234, 189] width 101 height 23
click at [471, 187] on div "Dissolution Form date_range Published on Last updated October 18, 2024 April 28…" at bounding box center [380, 331] width 458 height 1792
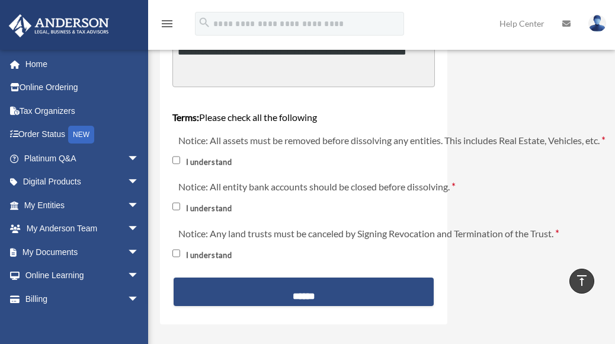
scroll to position [1736, 0]
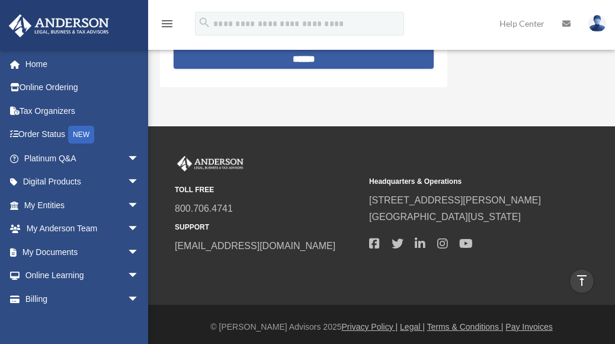
click at [321, 62] on input "******" at bounding box center [304, 54] width 260 height 28
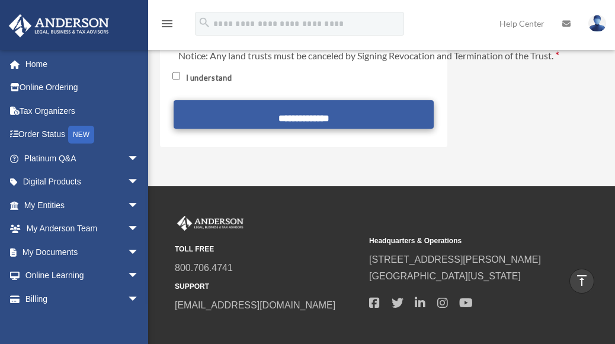
scroll to position [1594, 0]
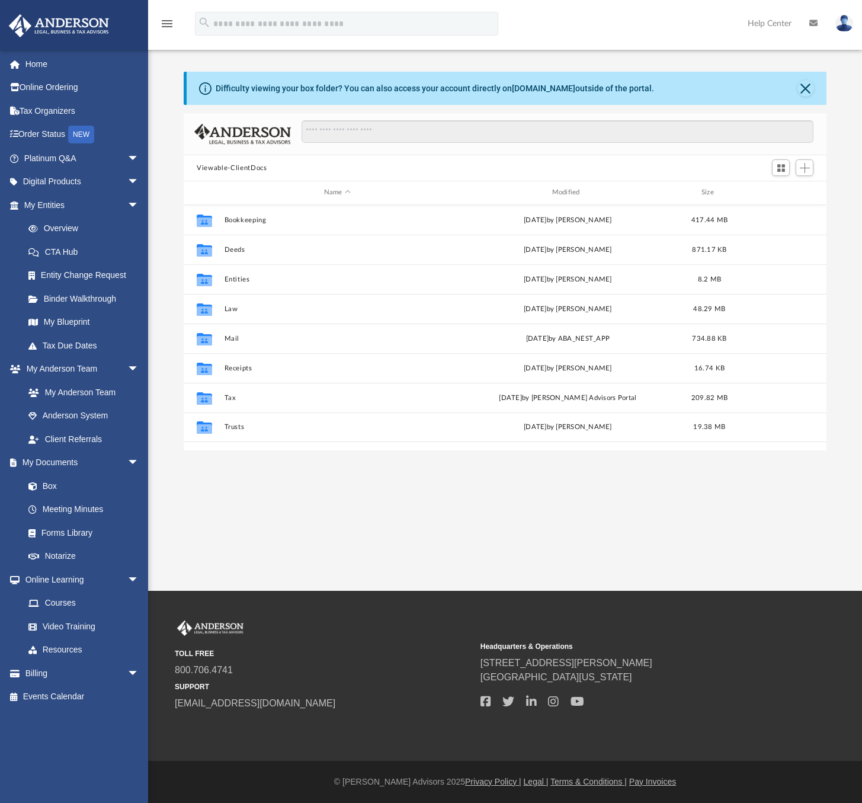
scroll to position [261, 634]
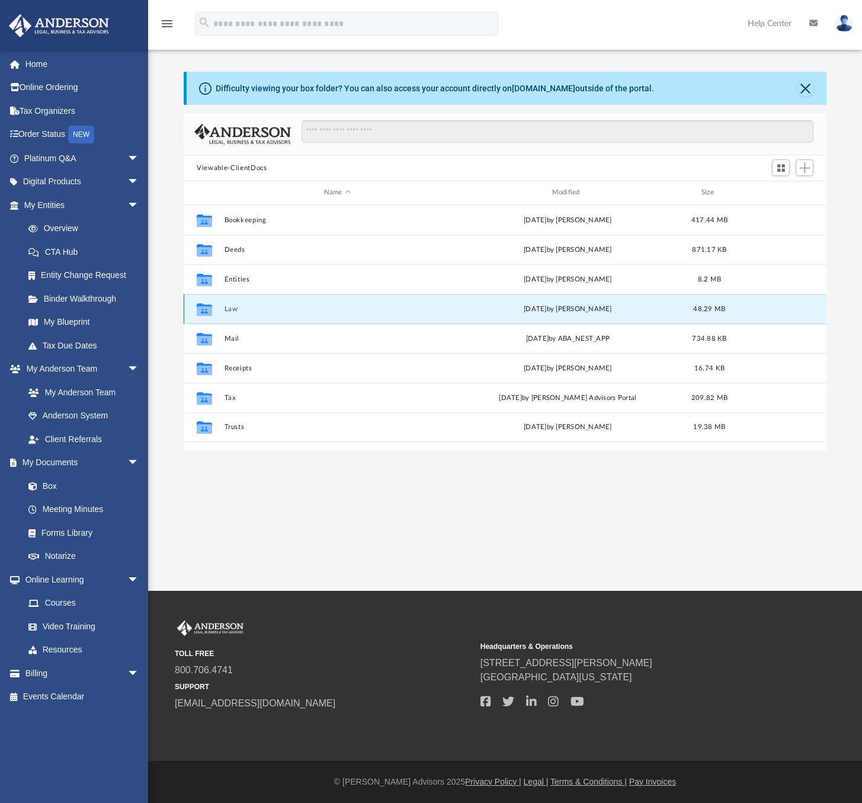
click at [233, 308] on button "Law" at bounding box center [338, 309] width 226 height 8
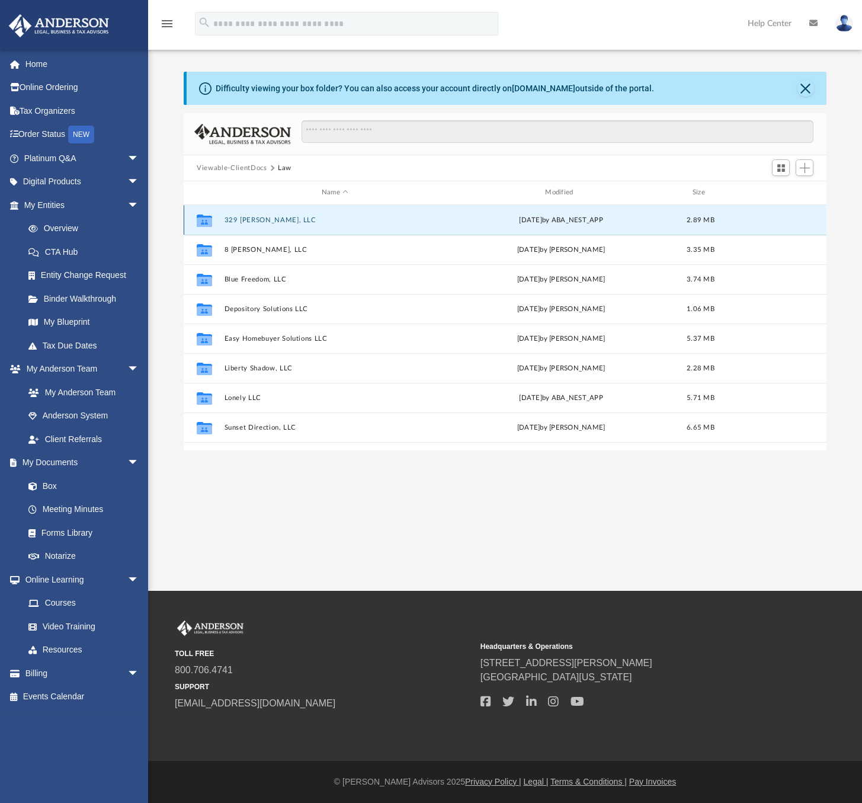
click at [252, 220] on button "329 [PERSON_NAME], LLC" at bounding box center [335, 220] width 221 height 8
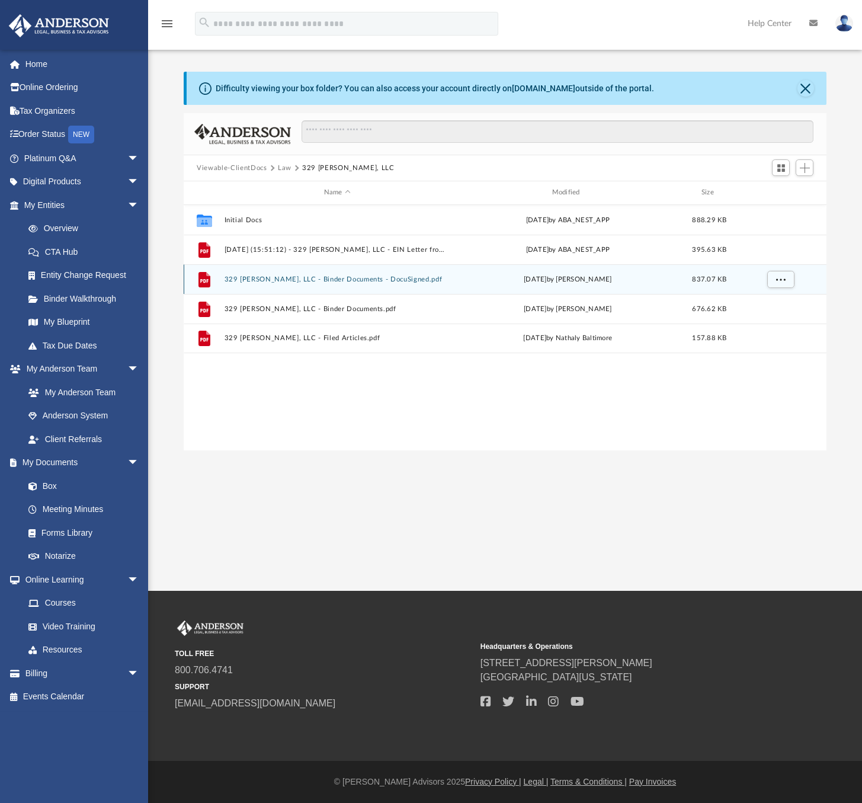
click at [377, 280] on button "329 Adele, LLC - Binder Documents - DocuSigned.pdf" at bounding box center [338, 280] width 226 height 8
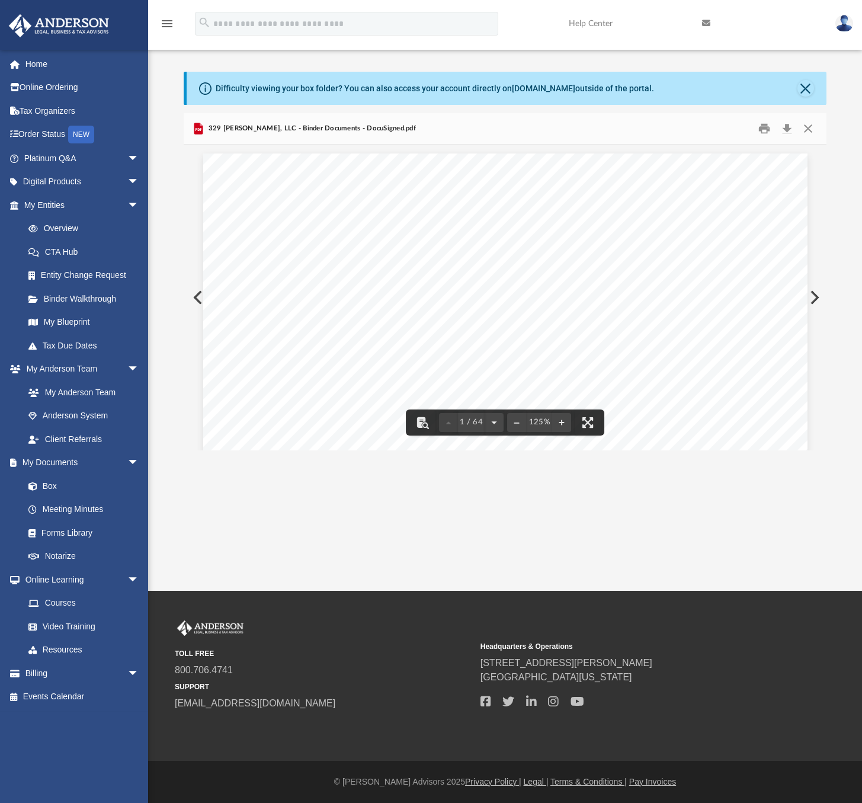
scroll to position [178, 0]
drag, startPoint x: 315, startPoint y: 273, endPoint x: 305, endPoint y: 299, distance: 28.3
drag, startPoint x: 305, startPoint y: 299, endPoint x: 294, endPoint y: 292, distance: 13.6
click at [293, 292] on div "Robert Joseph 11917 Airlea Drive Nokesville , Virginia , 20181 Re: 329 Adele, L…" at bounding box center [505, 367] width 604 height 782
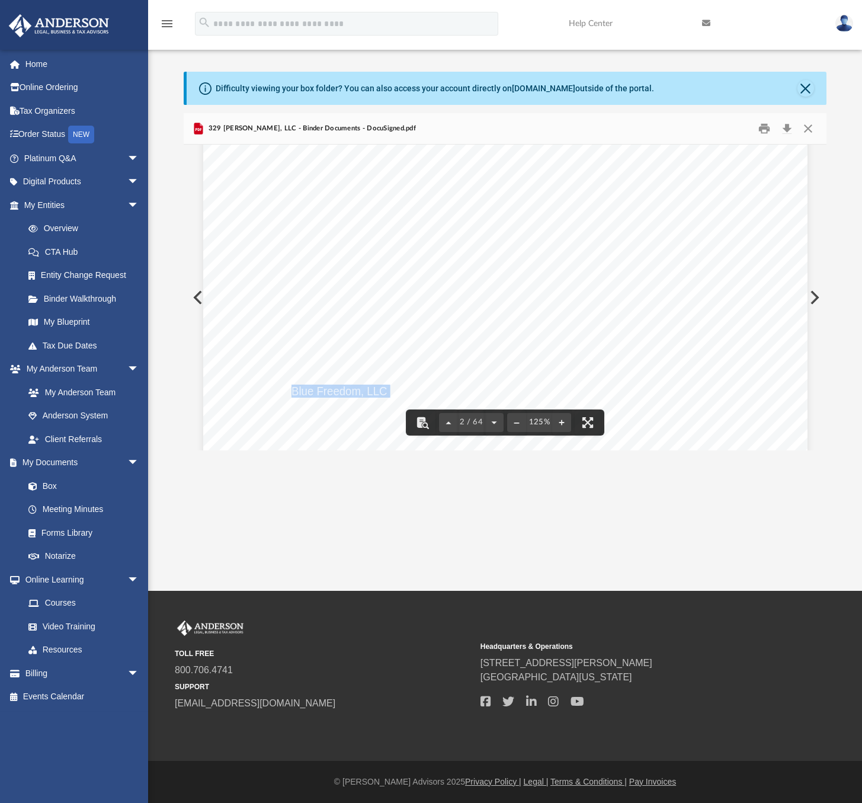
drag, startPoint x: 289, startPoint y: 392, endPoint x: 384, endPoint y: 392, distance: 94.8
click at [384, 392] on div "Overview of 329 Adele, LLC Entity Formation Information State of Organization :…" at bounding box center [505, 396] width 604 height 782
drag, startPoint x: 384, startPoint y: 392, endPoint x: 376, endPoint y: 392, distance: 8.3
click at [428, 277] on div "Overview of 329 Adele, LLC Entity Formation Information State of Organization :…" at bounding box center [505, 219] width 604 height 782
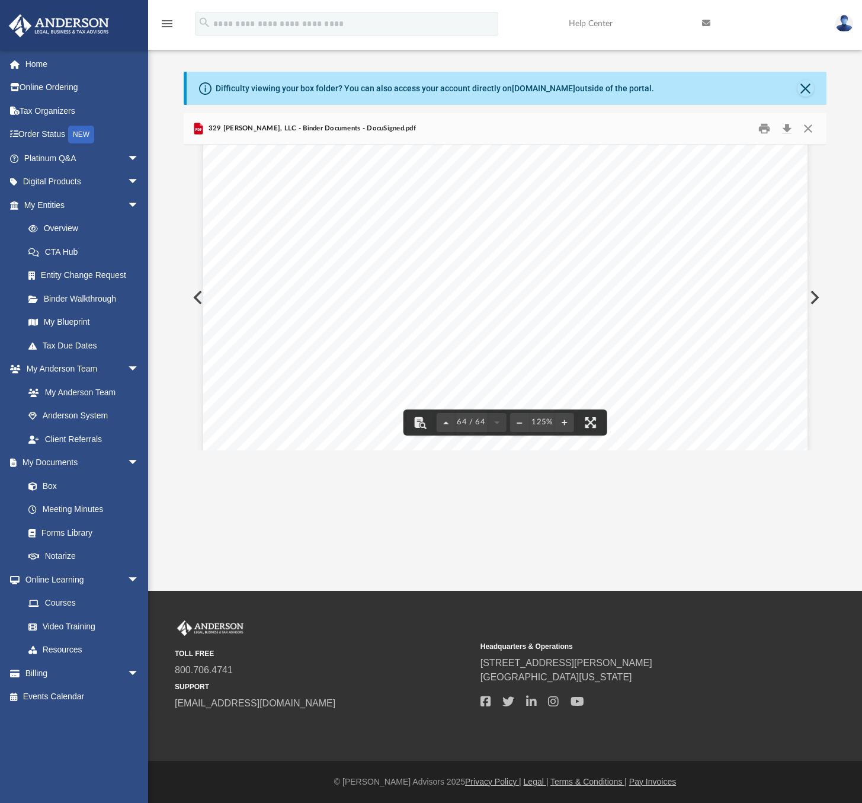
scroll to position [50550, 0]
click at [809, 129] on button "Close" at bounding box center [807, 129] width 21 height 18
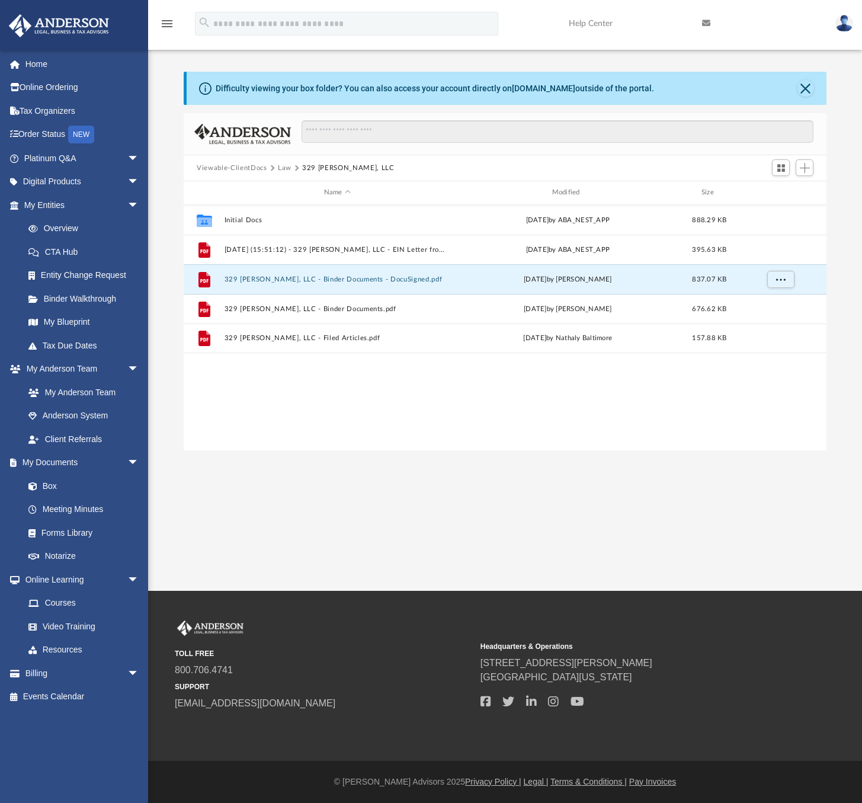
click at [282, 165] on button "Law" at bounding box center [285, 168] width 14 height 11
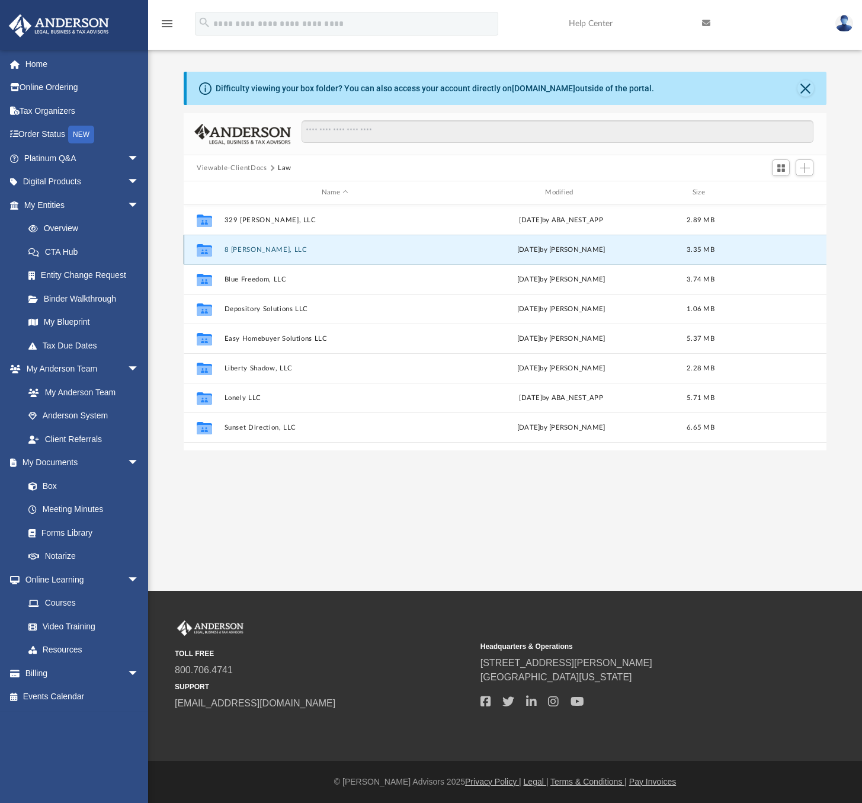
click at [247, 248] on button "8 [PERSON_NAME], LLC" at bounding box center [335, 250] width 221 height 8
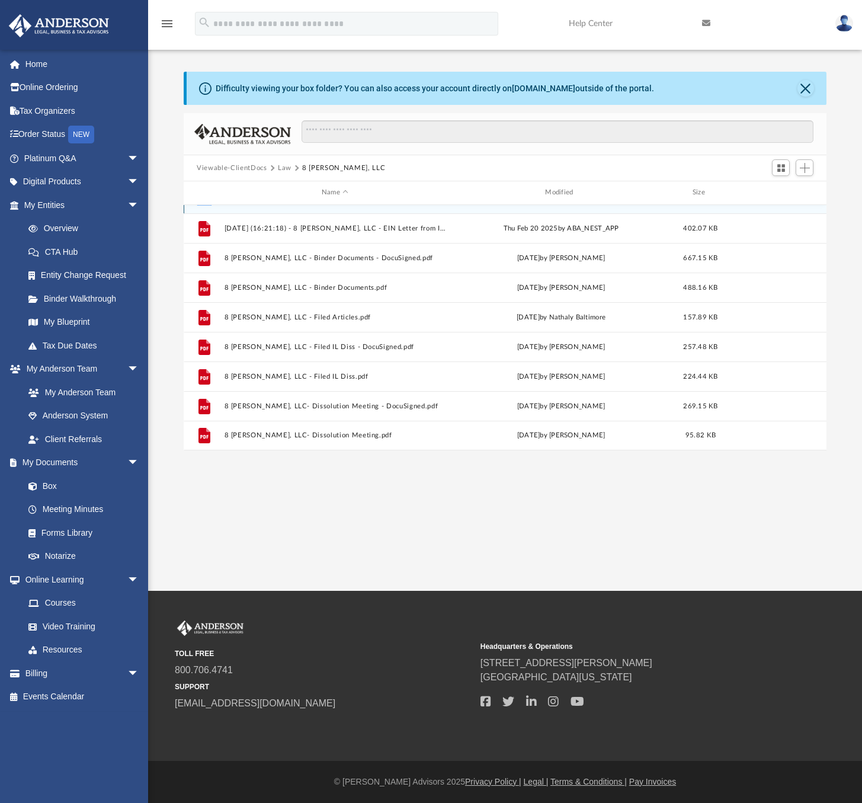
scroll to position [0, 0]
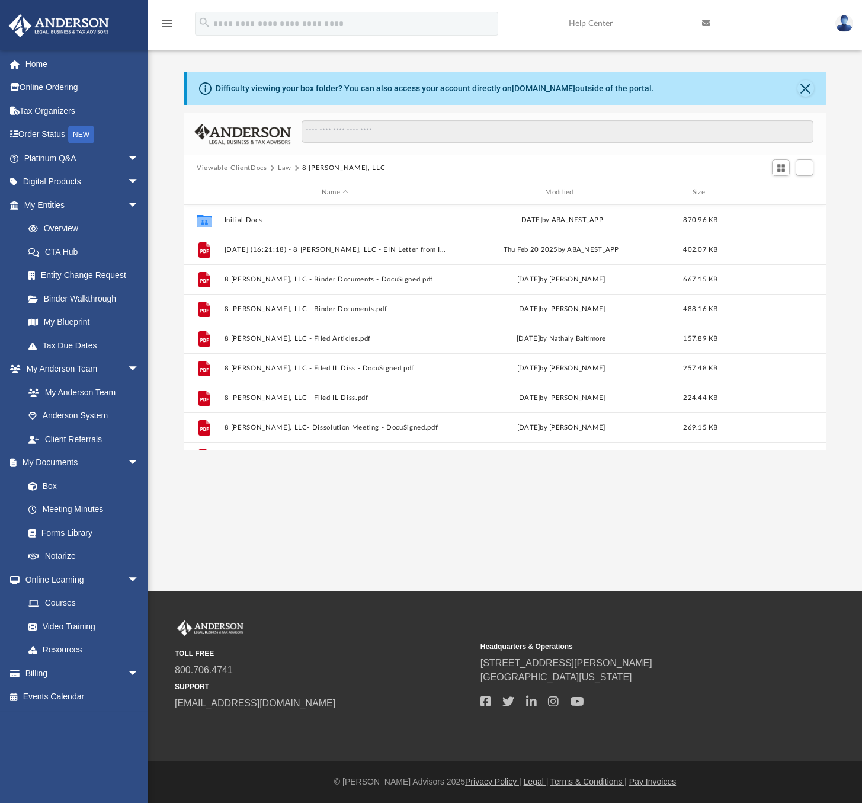
click at [249, 168] on button "Viewable-ClientDocs" at bounding box center [232, 168] width 70 height 11
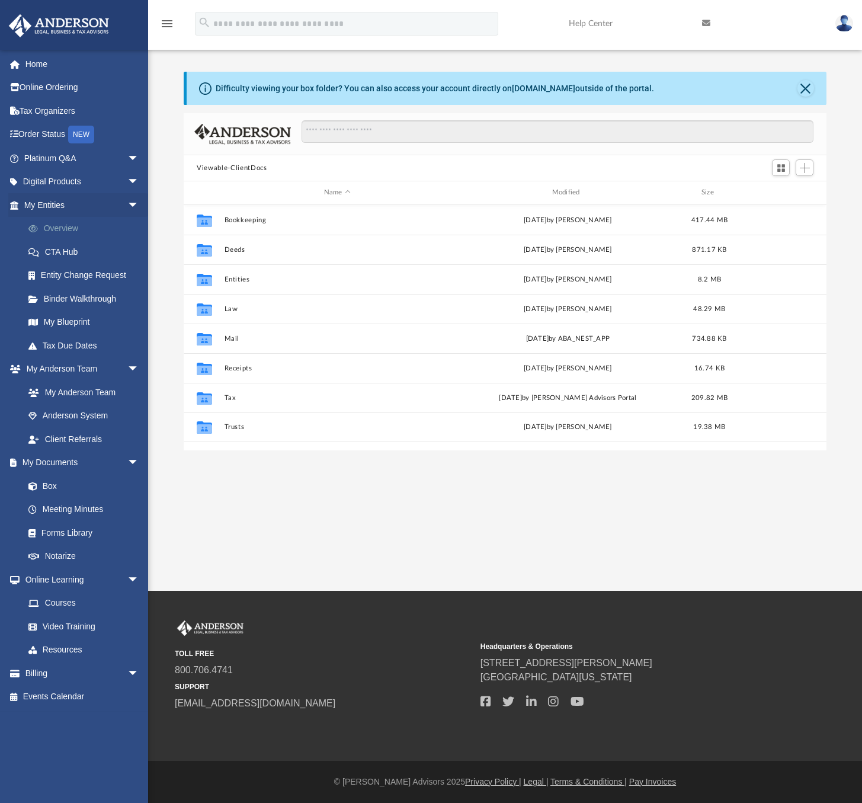
click at [56, 223] on link "Overview" at bounding box center [87, 229] width 140 height 24
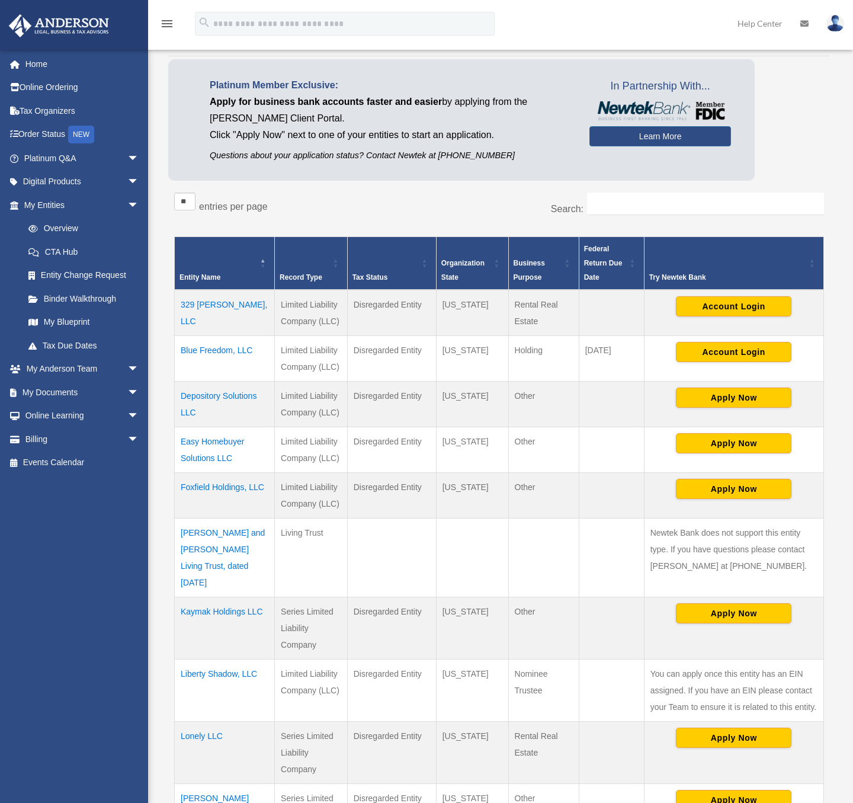
scroll to position [119, 0]
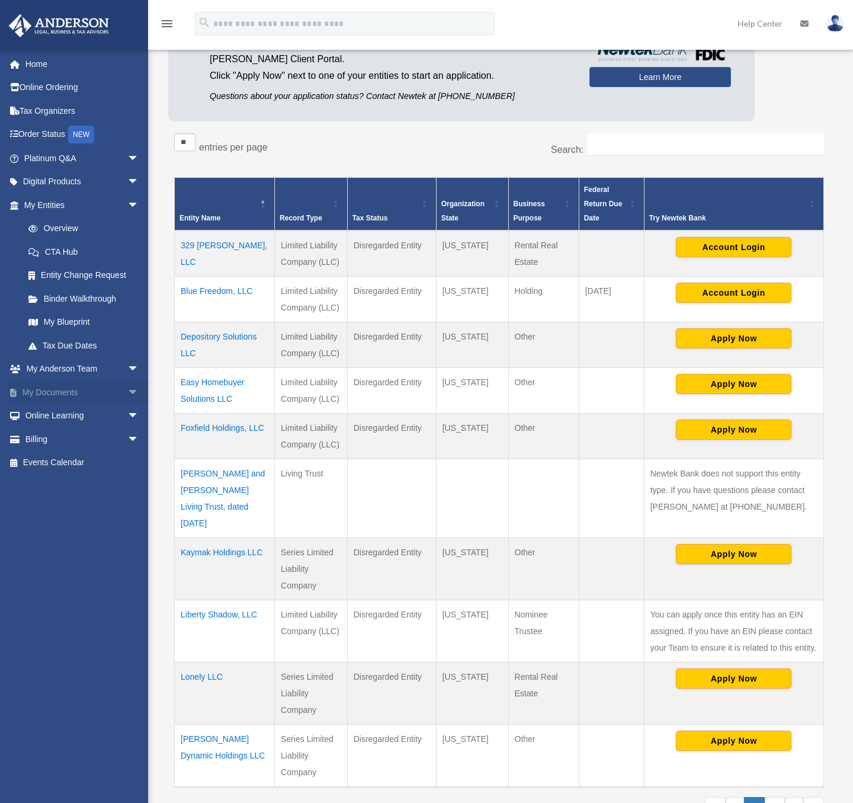
click at [71, 394] on link "My Documents arrow_drop_down" at bounding box center [82, 392] width 149 height 24
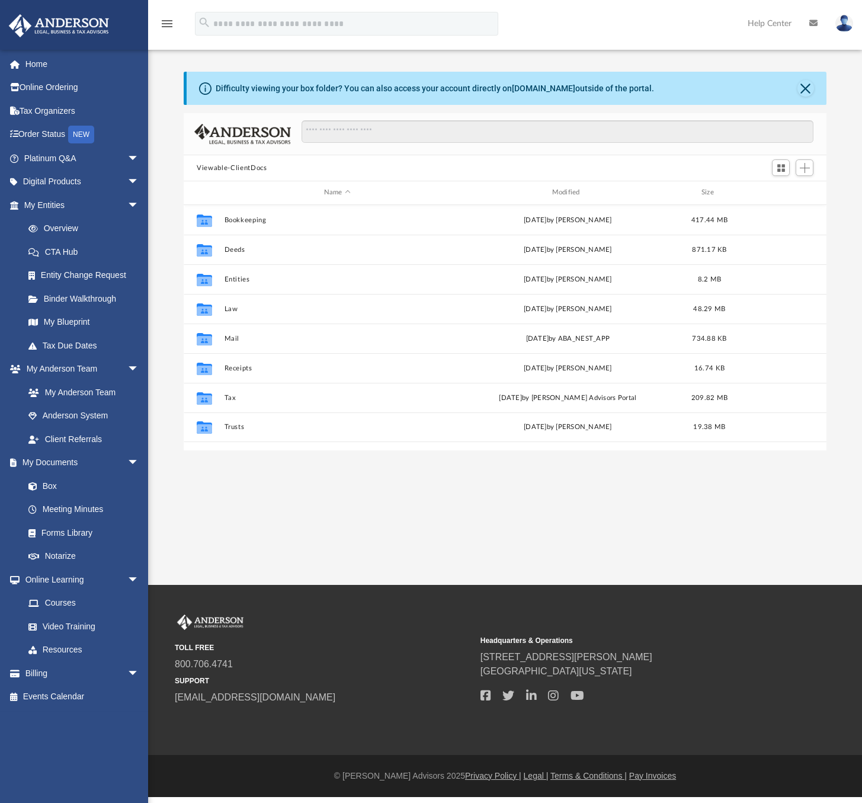
scroll to position [261, 634]
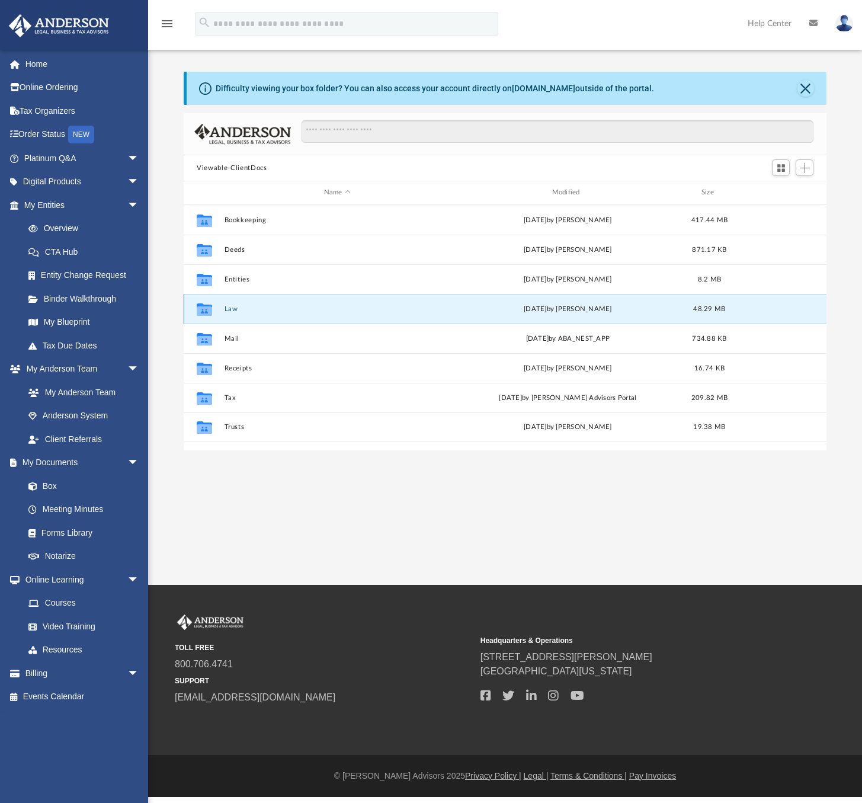
click at [228, 309] on button "Law" at bounding box center [338, 309] width 226 height 8
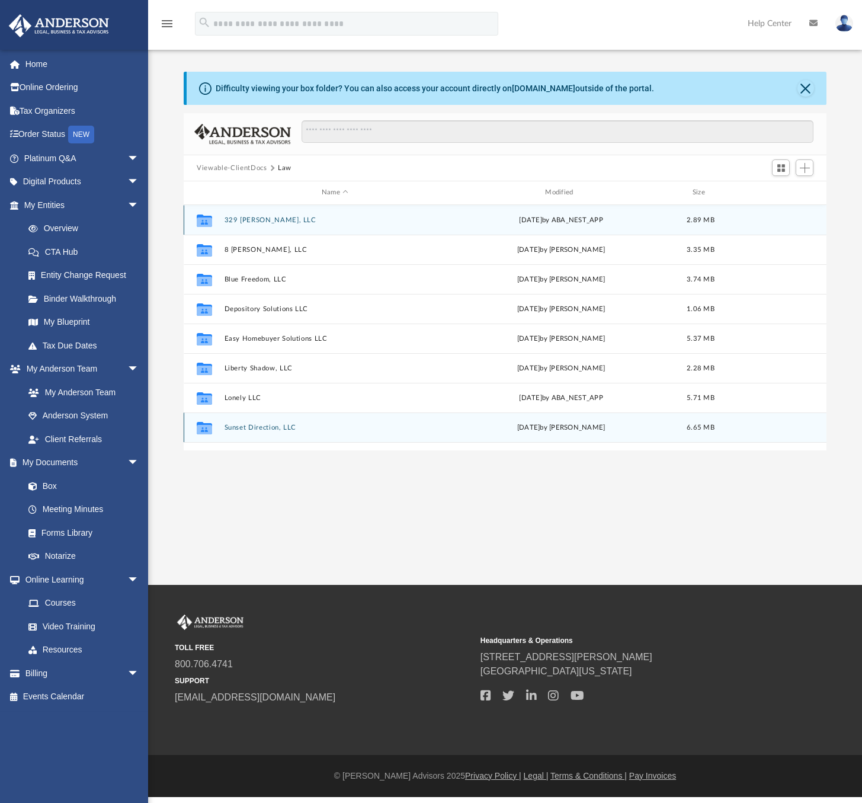
scroll to position [51, 0]
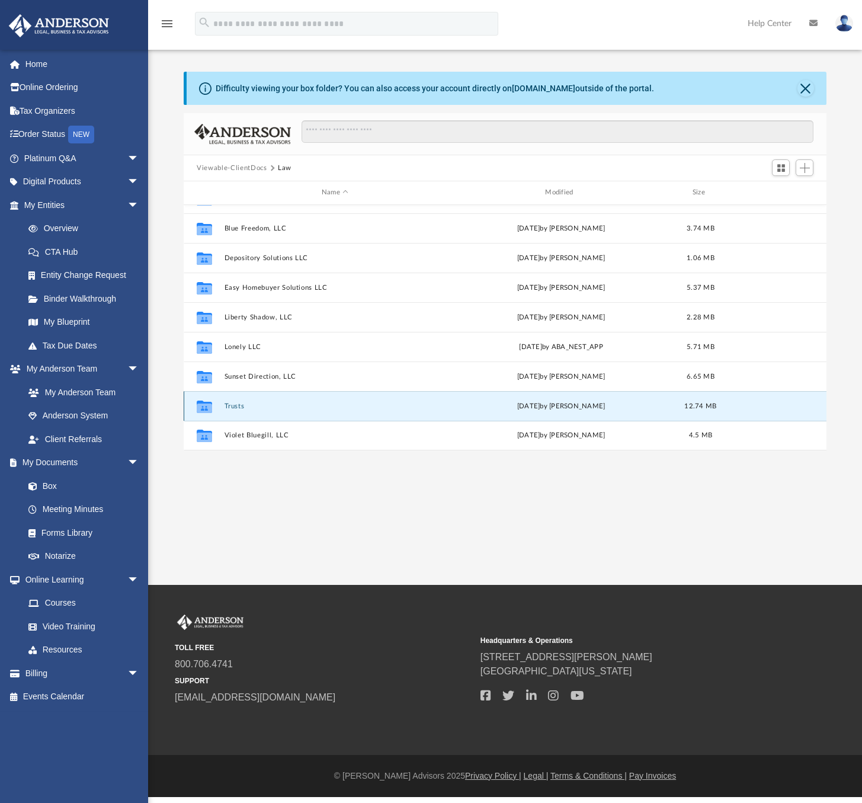
click at [233, 404] on button "Trusts" at bounding box center [335, 406] width 221 height 8
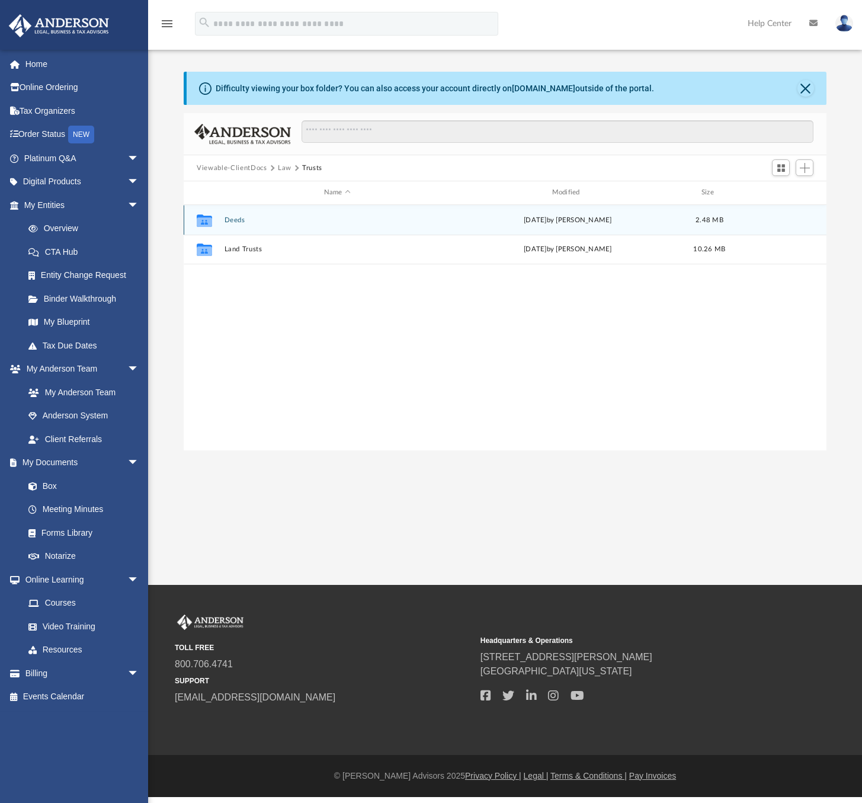
scroll to position [0, 0]
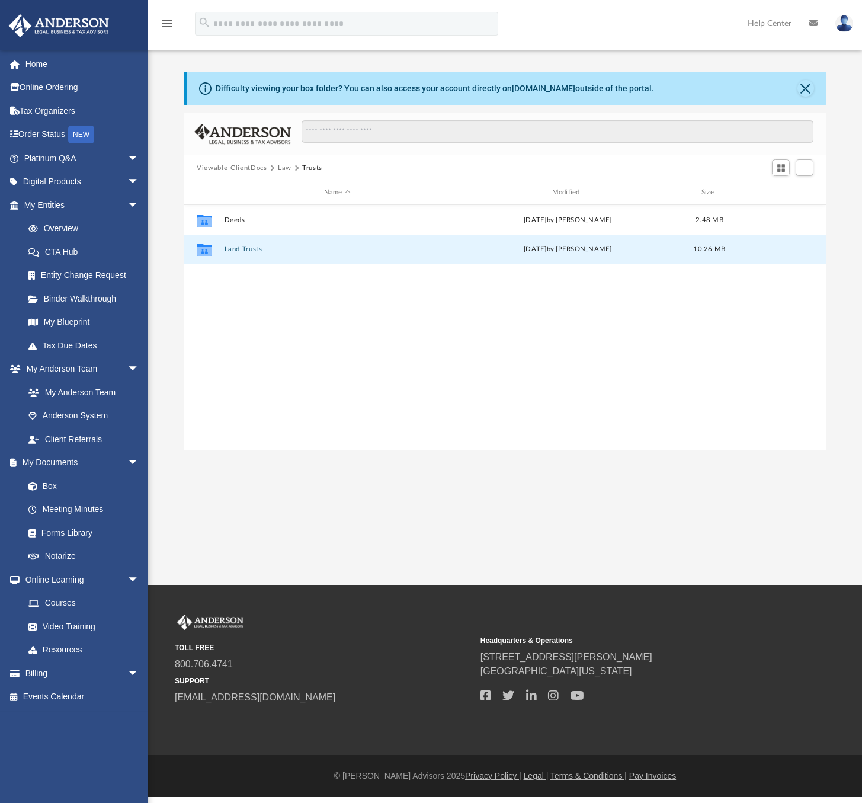
click at [232, 252] on button "Land Trusts" at bounding box center [338, 249] width 226 height 8
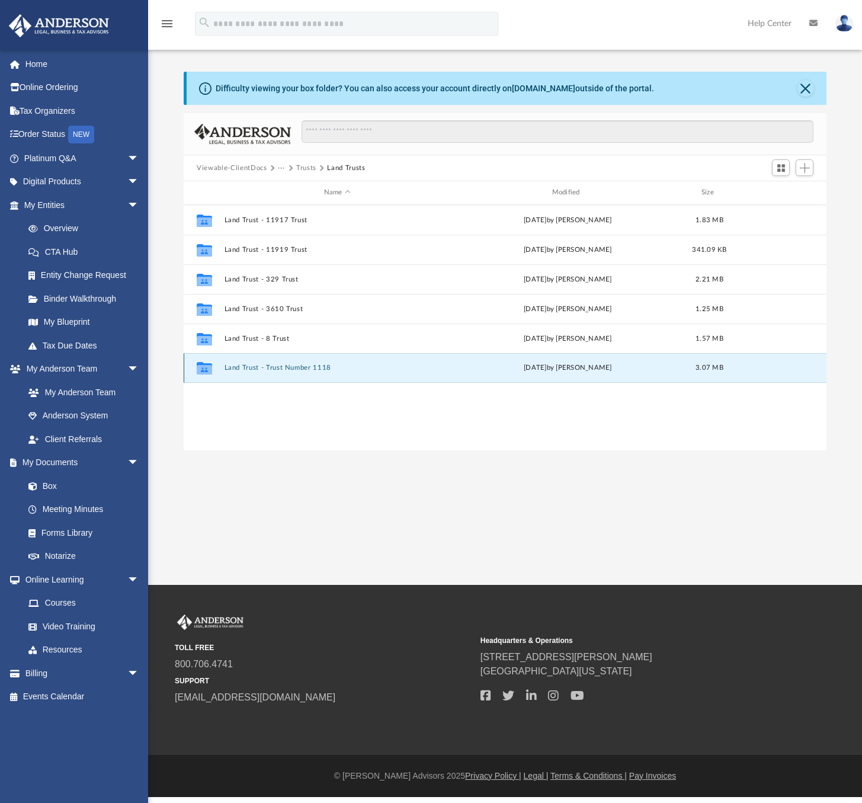
click at [279, 366] on button "Land Trust - Trust Number 1118" at bounding box center [338, 368] width 226 height 8
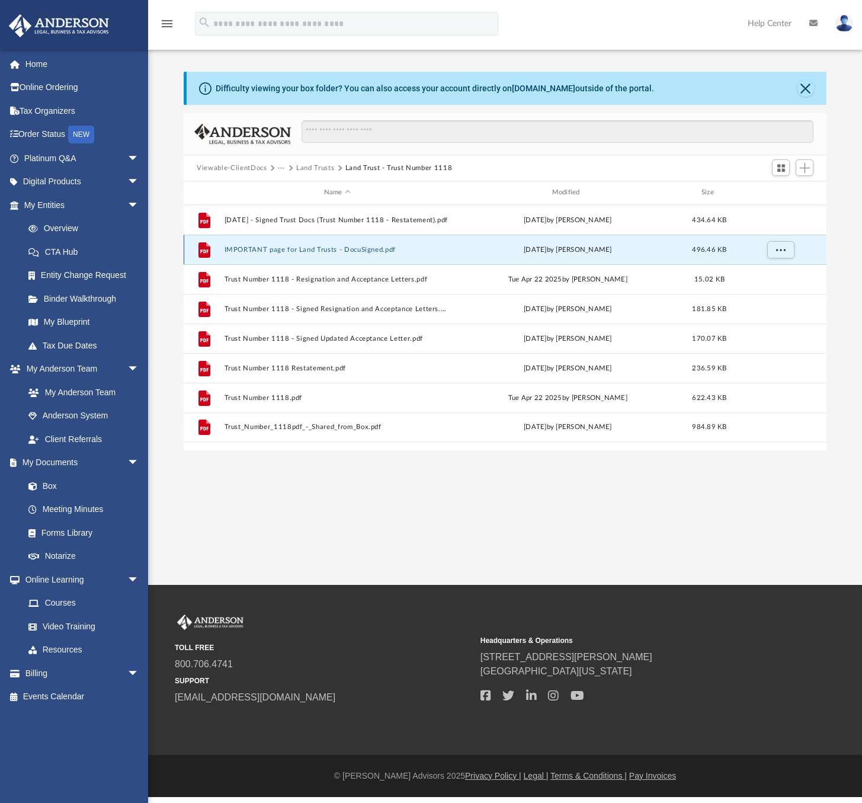
click at [380, 248] on button "IMPORTANT page for Land Trusts - DocuSigned.pdf" at bounding box center [338, 250] width 226 height 8
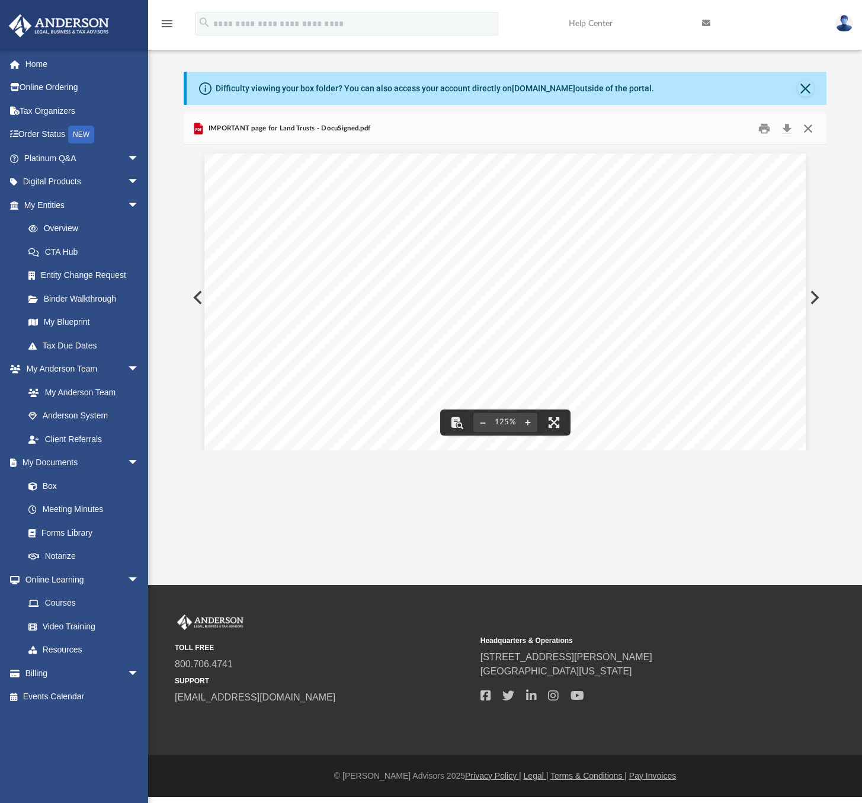
click at [810, 125] on button "Close" at bounding box center [807, 129] width 21 height 18
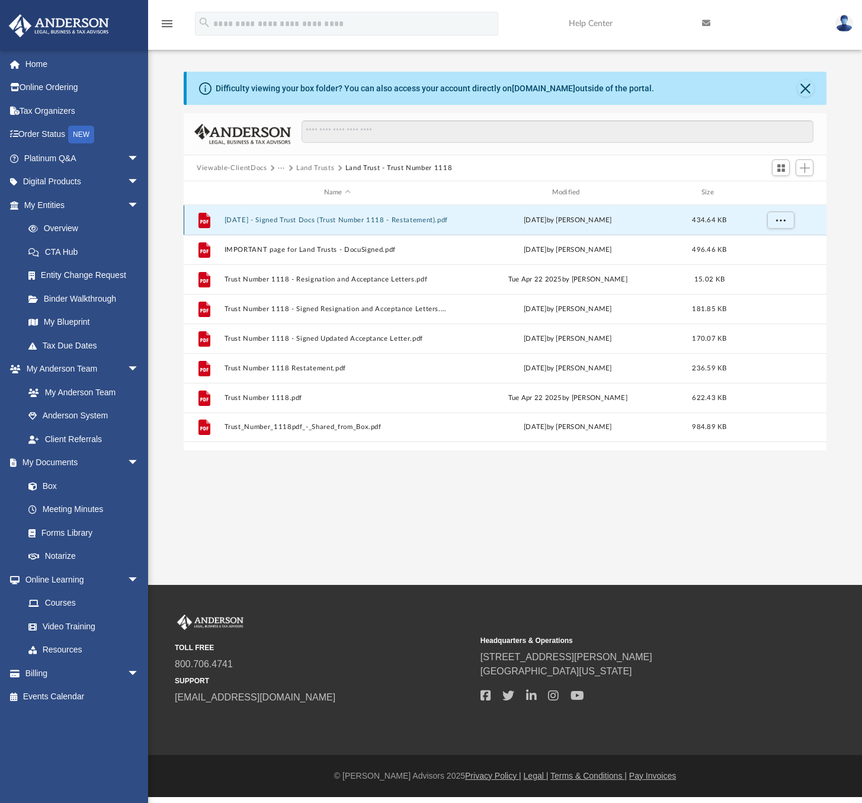
click at [398, 220] on button "2025.07.24 - Signed Trust Docs (Trust Number 1118 - Restatement).pdf" at bounding box center [338, 220] width 226 height 8
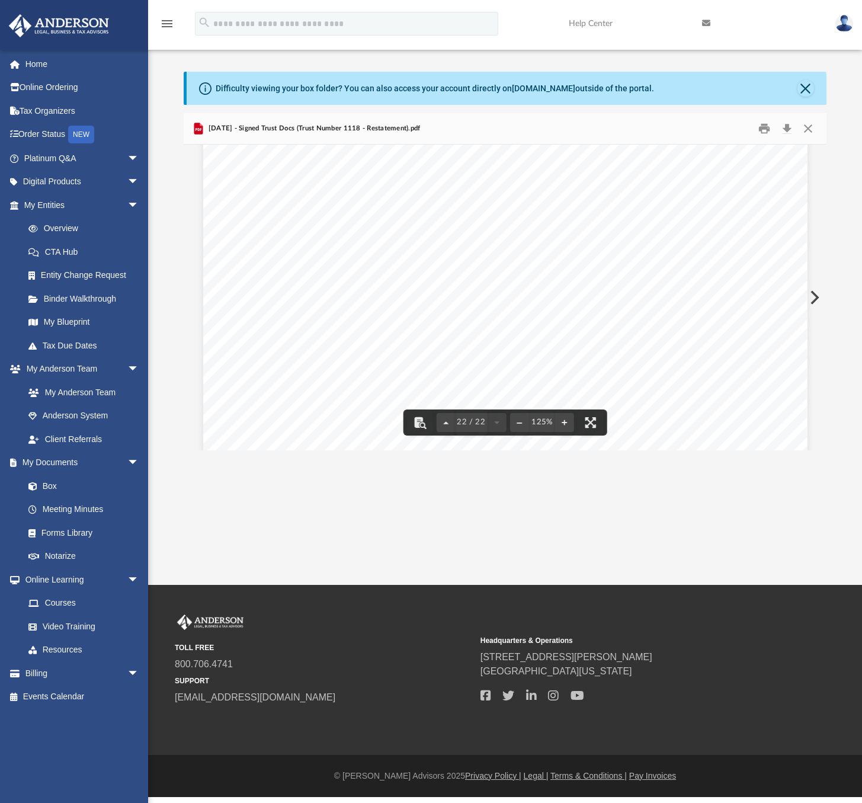
scroll to position [17177, 0]
click at [811, 127] on button "Close" at bounding box center [807, 129] width 21 height 18
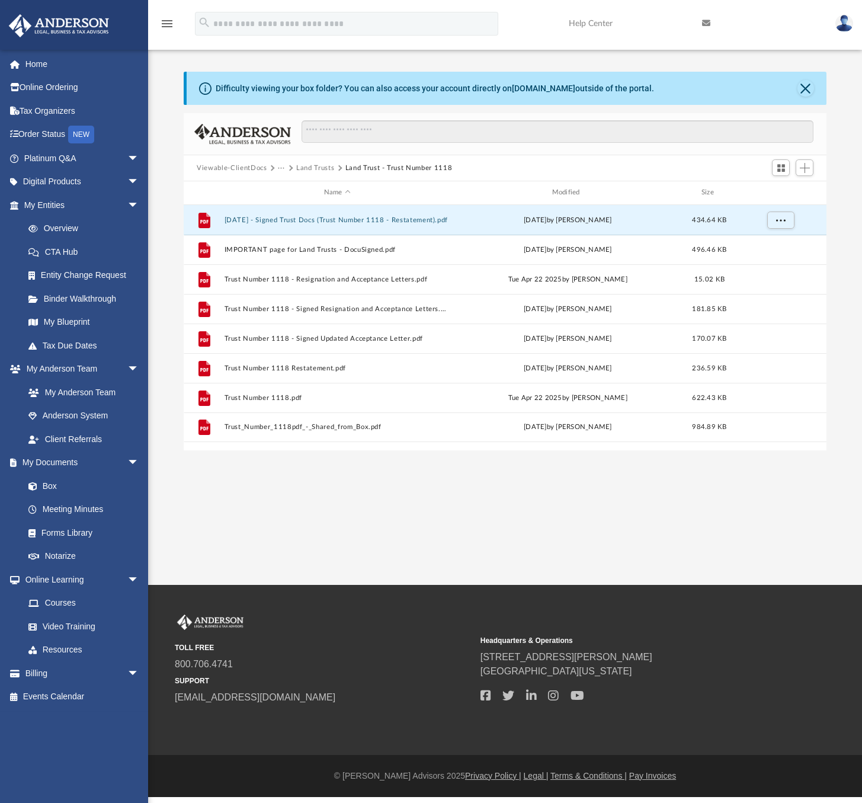
click at [319, 167] on button "Land Trusts" at bounding box center [315, 168] width 38 height 11
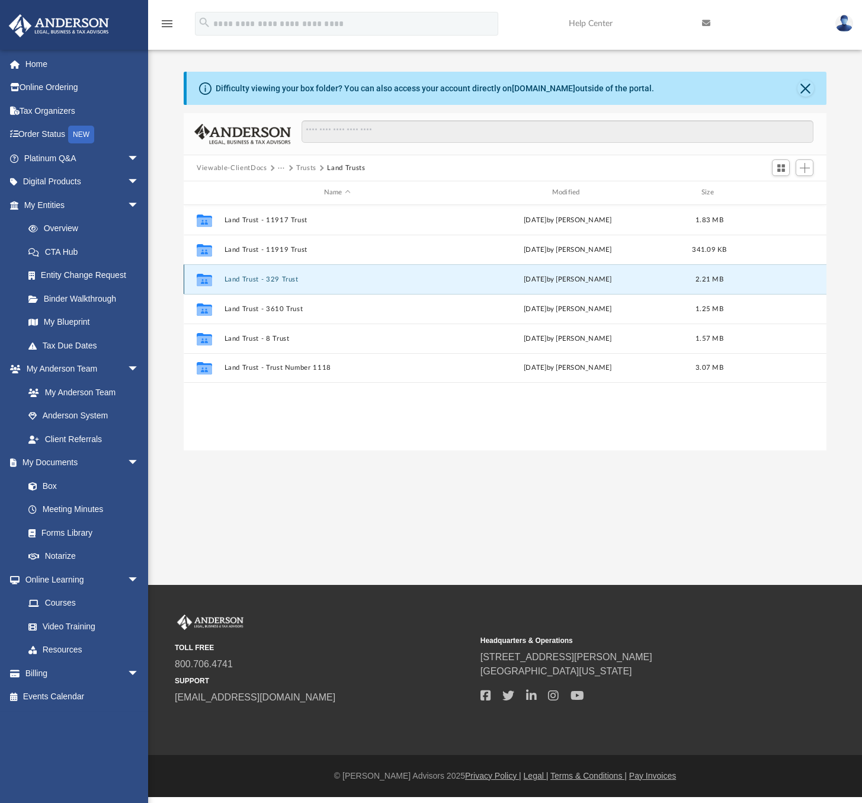
click at [286, 279] on button "Land Trust - 329 Trust" at bounding box center [338, 280] width 226 height 8
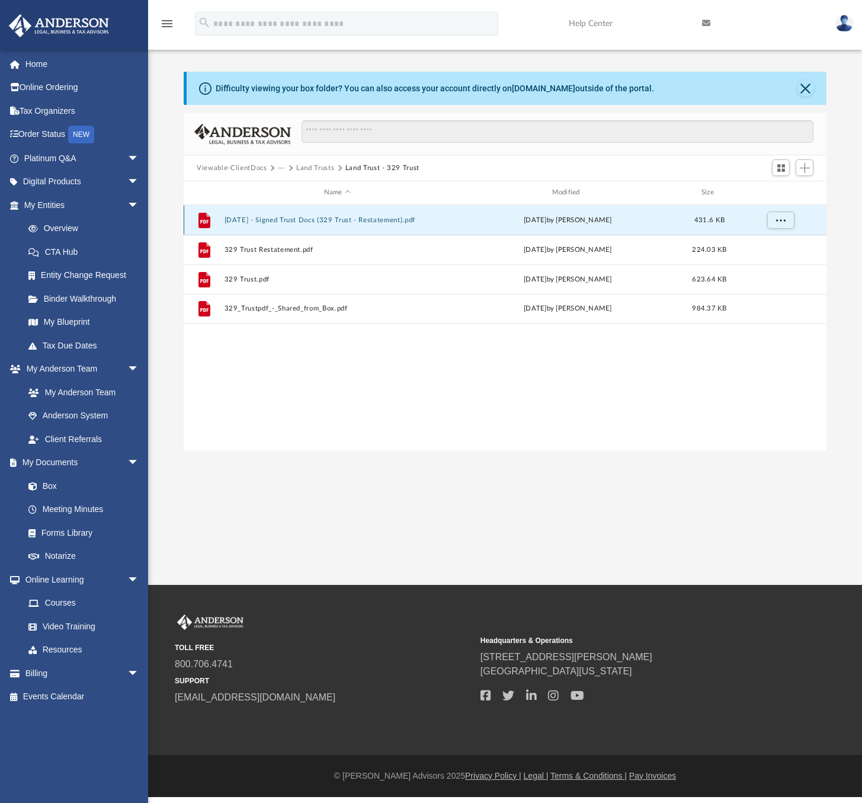
click at [391, 217] on button "2025.06.27 - Signed Trust Docs (329 Trust - Restatement).pdf" at bounding box center [338, 220] width 226 height 8
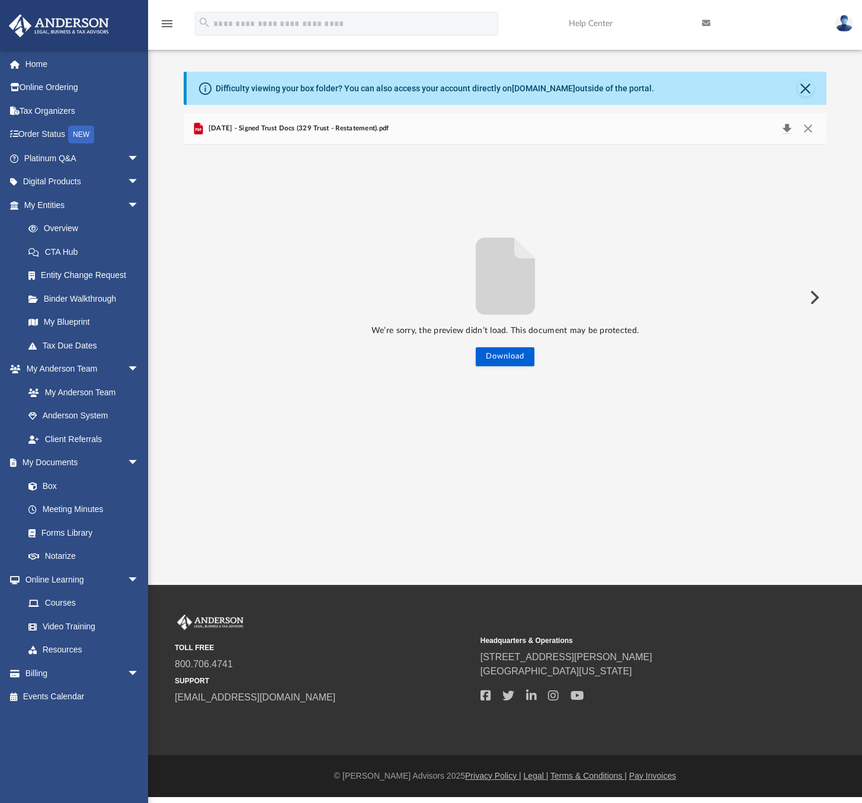
click at [787, 128] on button "Download" at bounding box center [786, 128] width 21 height 17
click at [657, 181] on div at bounding box center [505, 181] width 643 height 1
click at [813, 129] on button "Close" at bounding box center [807, 128] width 21 height 17
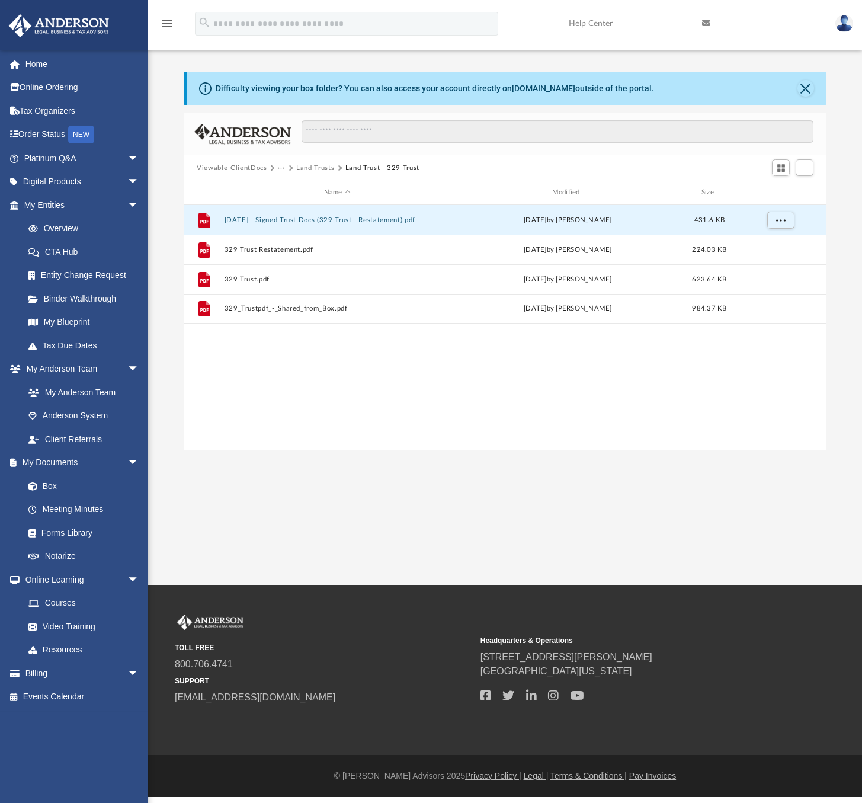
click at [319, 167] on button "Land Trusts" at bounding box center [315, 168] width 38 height 11
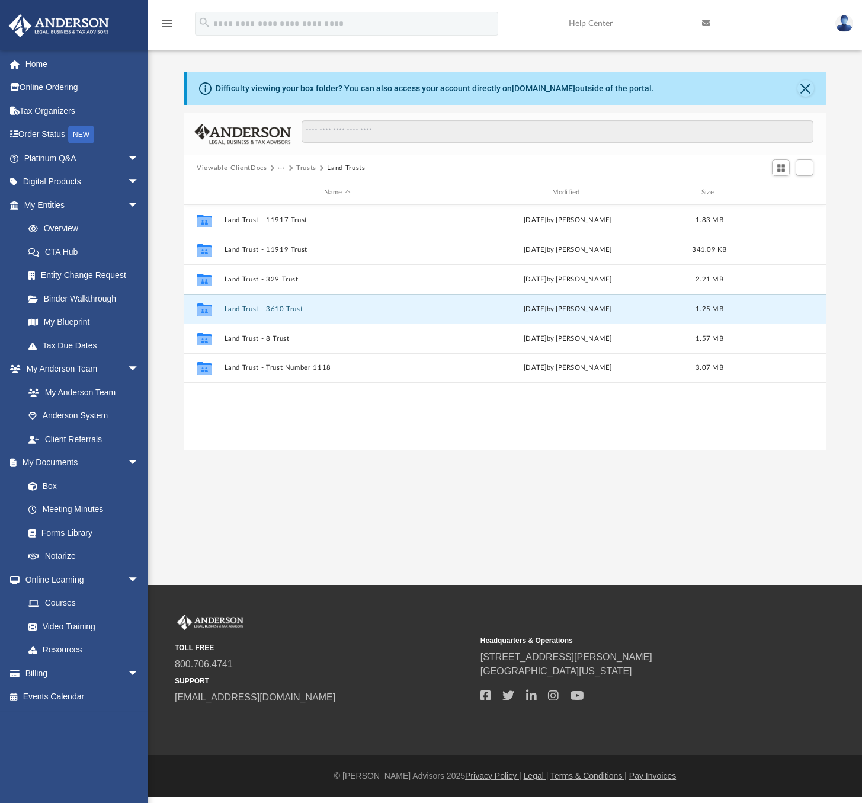
click at [270, 308] on button "Land Trust - 3610 Trust" at bounding box center [338, 309] width 226 height 8
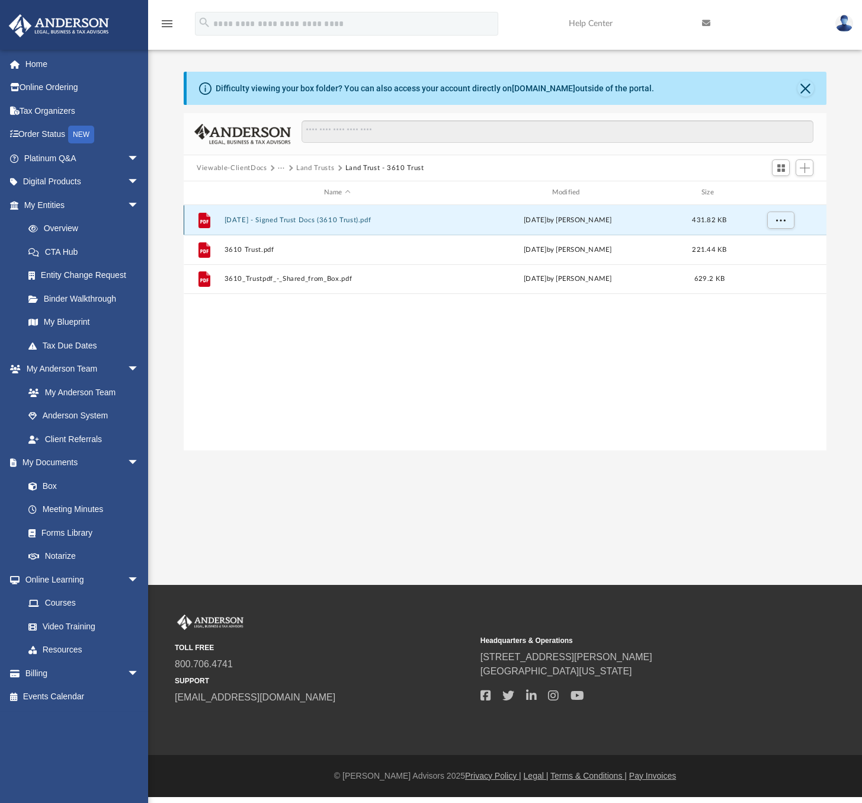
click at [357, 220] on button "2025.05.19 - Signed Trust Docs (3610 Trust).pdf" at bounding box center [338, 220] width 226 height 8
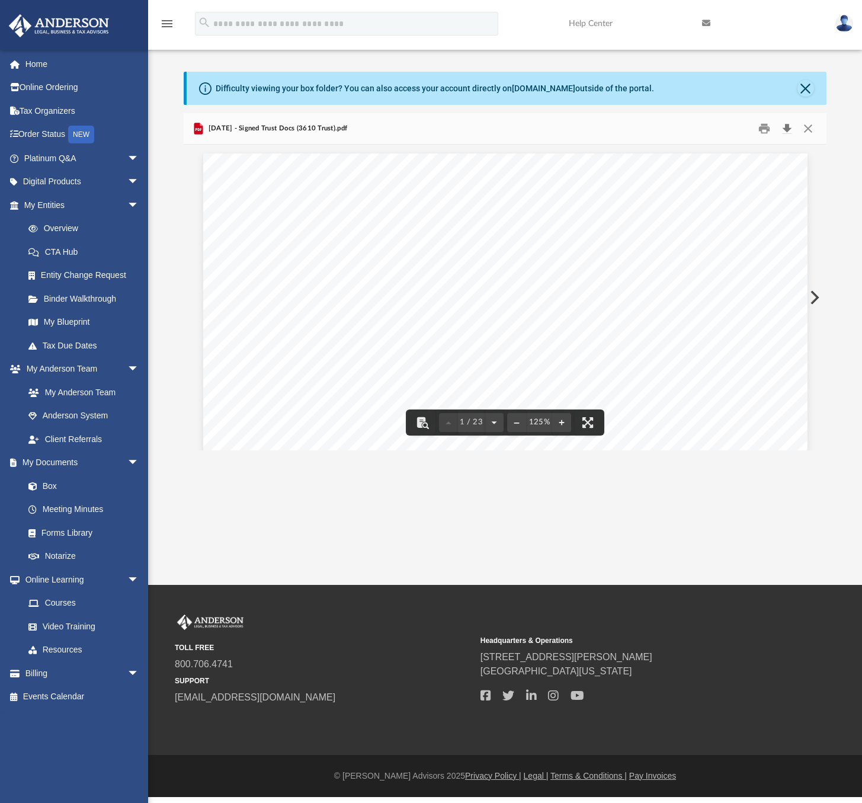
click at [791, 130] on button "Download" at bounding box center [786, 129] width 21 height 18
click at [768, 42] on link at bounding box center [759, 23] width 133 height 47
click at [807, 128] on button "Close" at bounding box center [807, 129] width 21 height 18
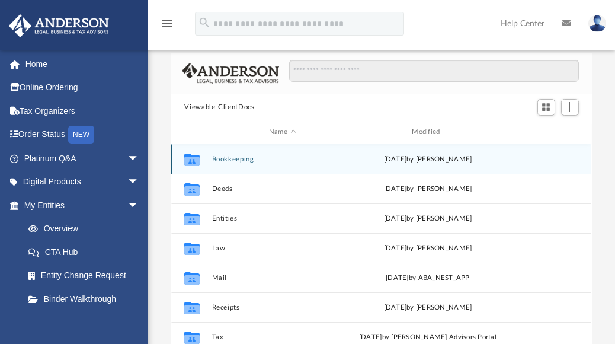
scroll to position [119, 0]
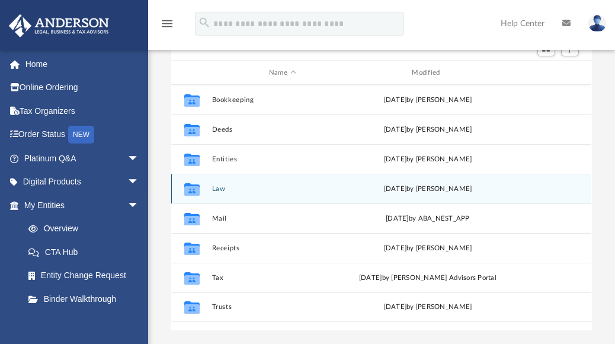
click at [225, 190] on button "Law" at bounding box center [282, 189] width 140 height 8
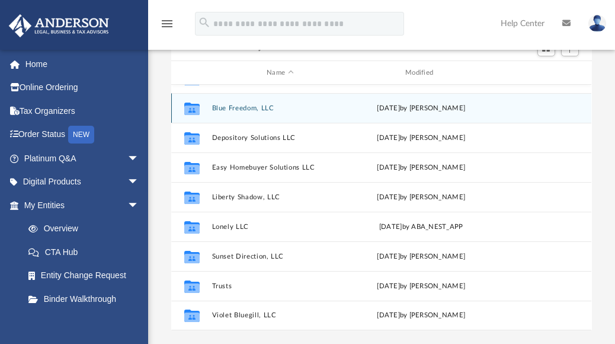
scroll to position [178, 0]
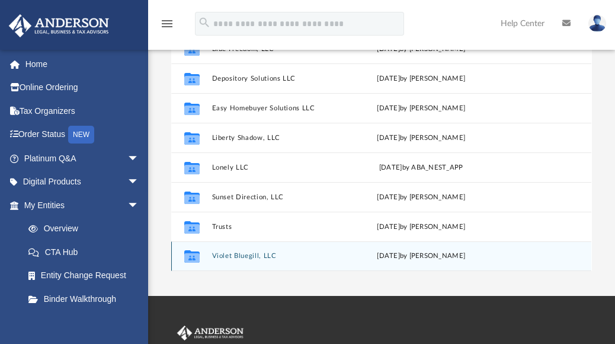
click at [244, 257] on button "Violet Bluegill, LLC" at bounding box center [280, 256] width 136 height 8
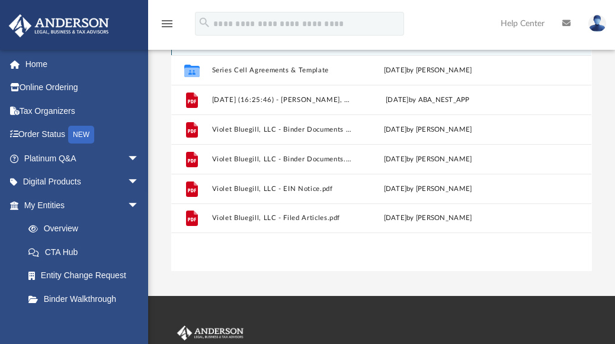
scroll to position [0, 0]
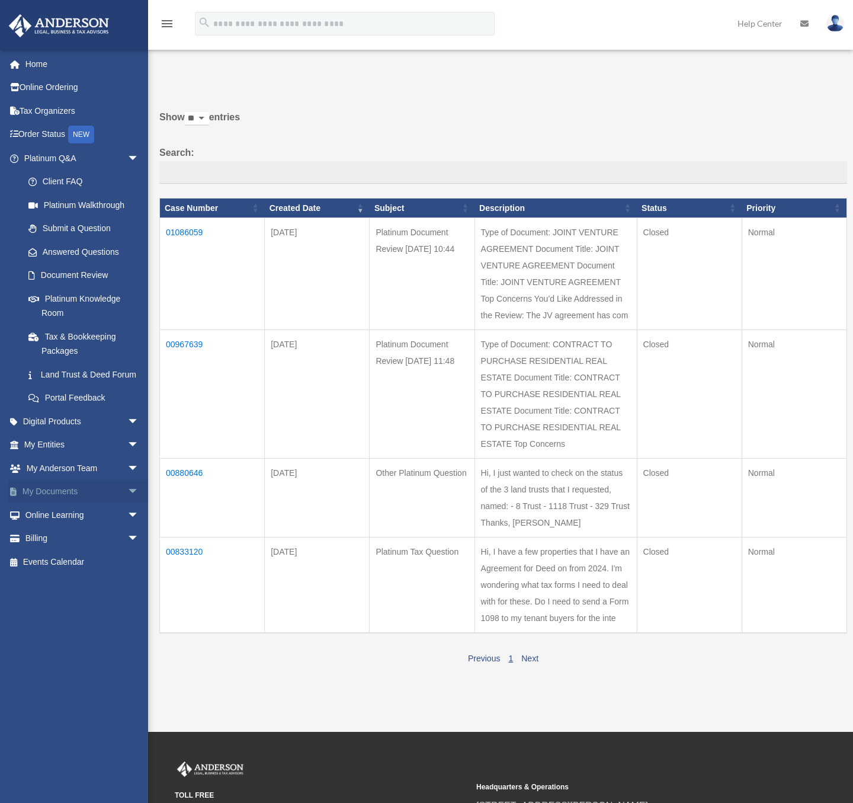
click at [56, 504] on link "My Documents arrow_drop_down" at bounding box center [82, 492] width 149 height 24
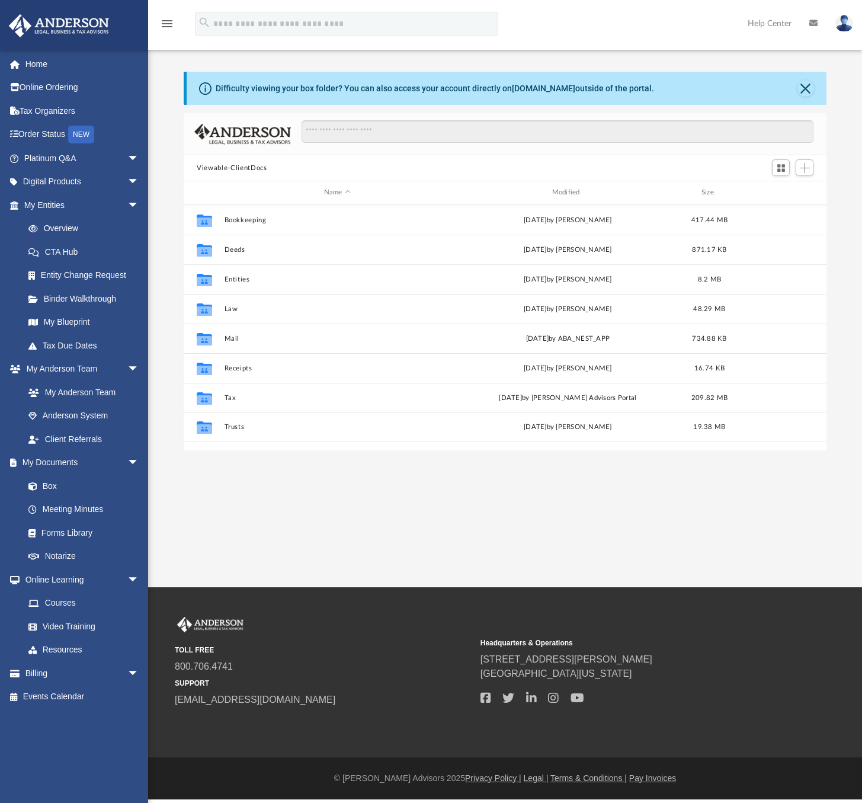
scroll to position [261, 634]
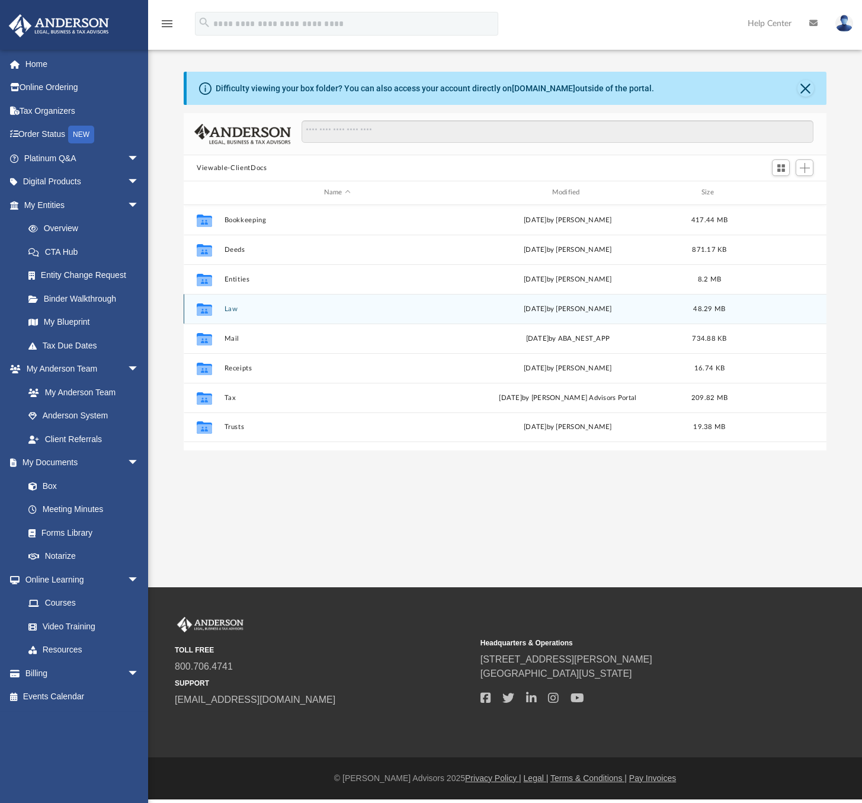
click at [231, 311] on button "Law" at bounding box center [338, 309] width 226 height 8
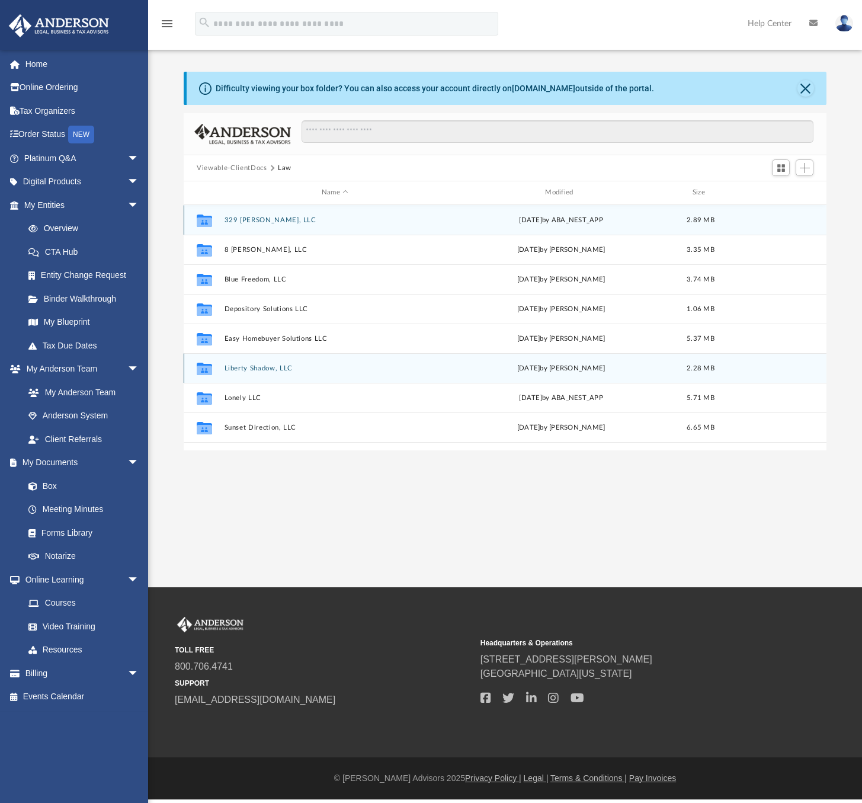
scroll to position [51, 0]
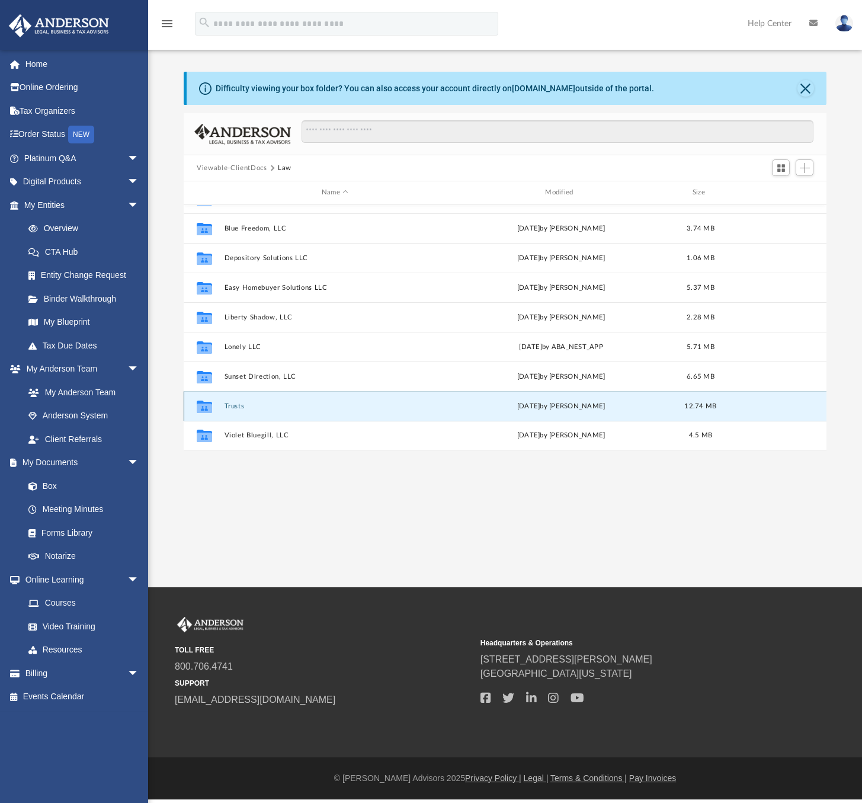
click at [235, 405] on button "Trusts" at bounding box center [335, 406] width 221 height 8
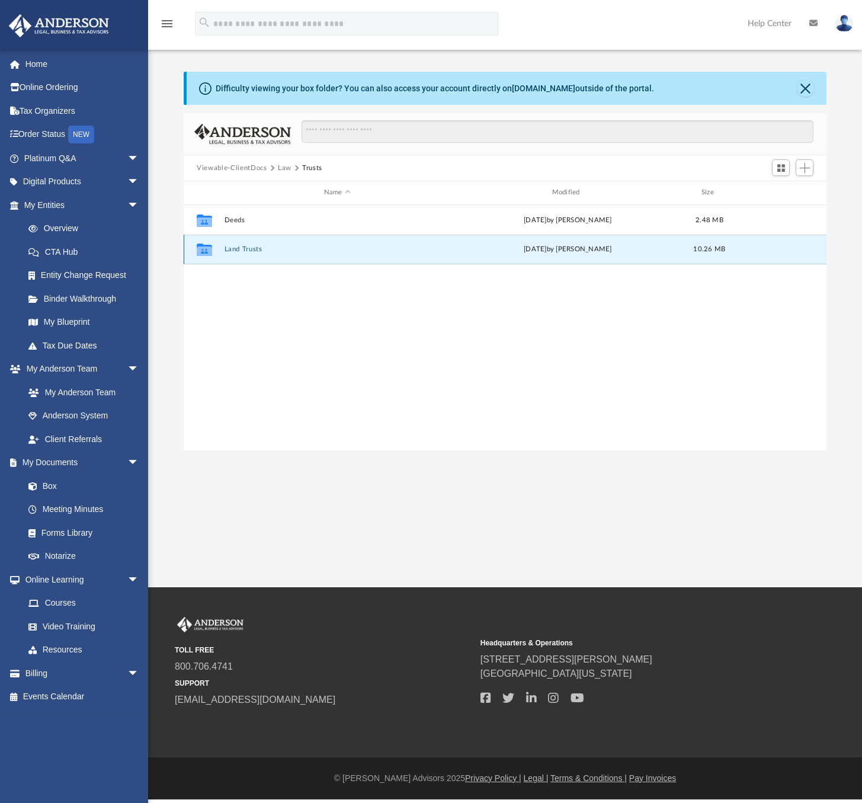
click at [241, 252] on button "Land Trusts" at bounding box center [338, 249] width 226 height 8
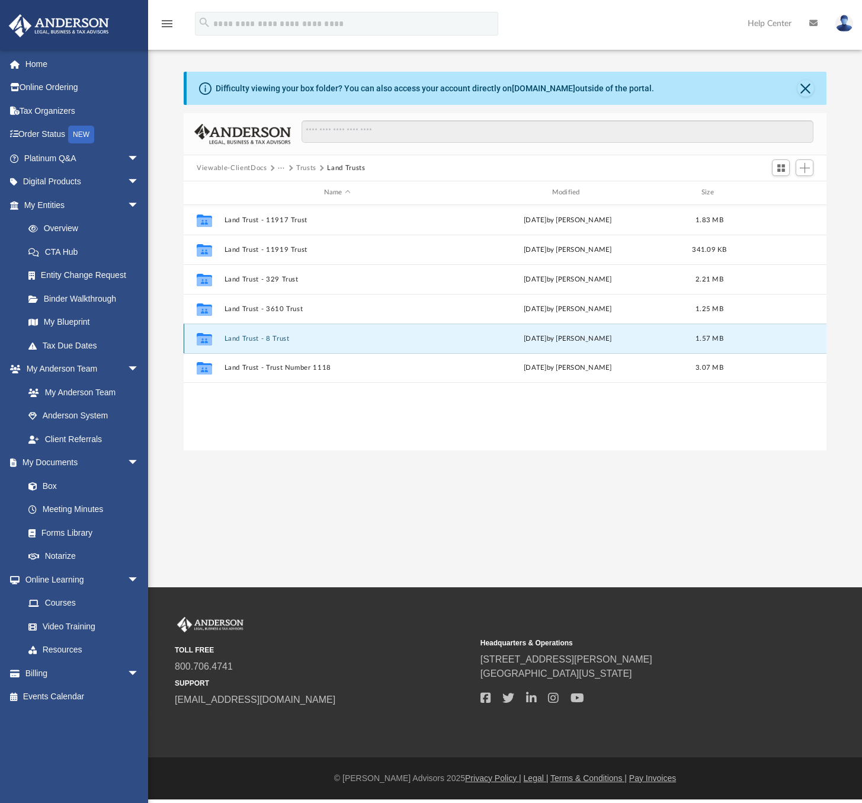
click at [267, 336] on button "Land Trust - 8 Trust" at bounding box center [338, 339] width 226 height 8
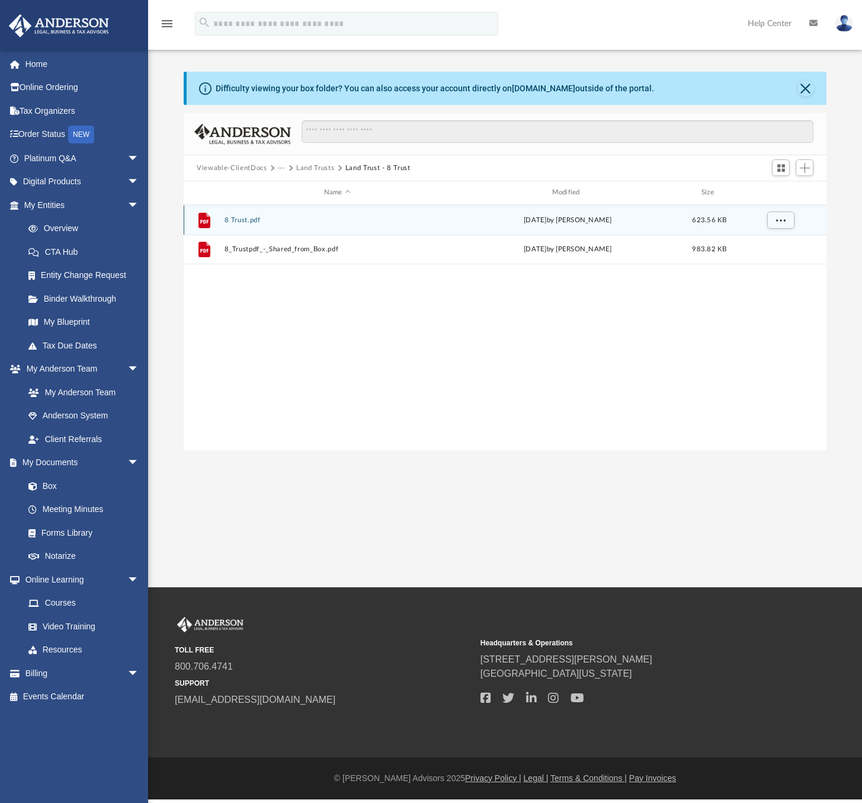
click at [253, 218] on button "8 Trust.pdf" at bounding box center [338, 220] width 226 height 8
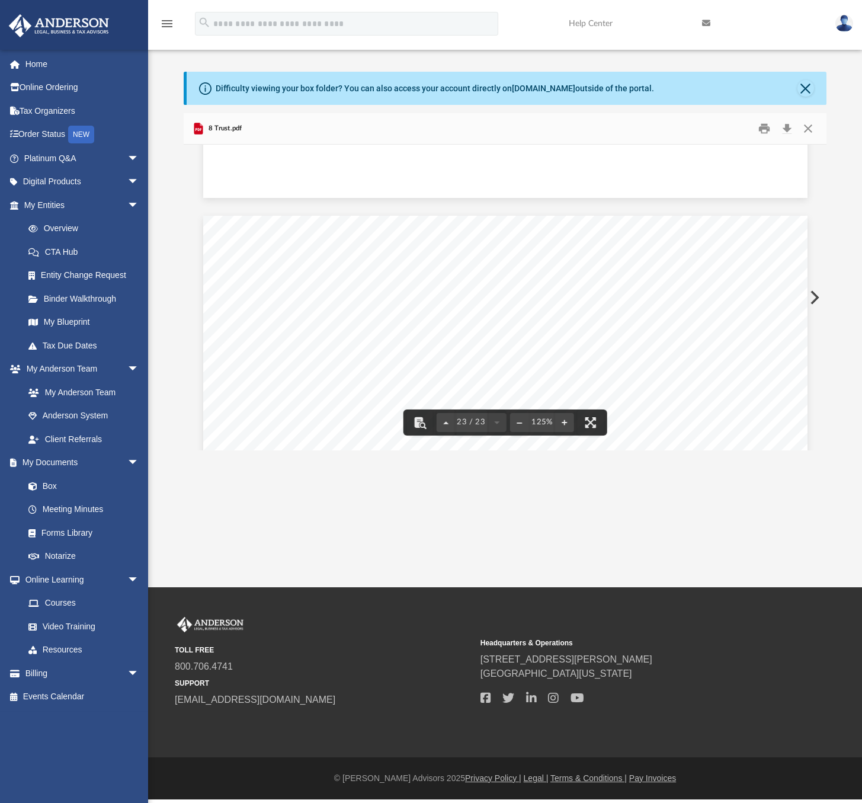
scroll to position [17598, 0]
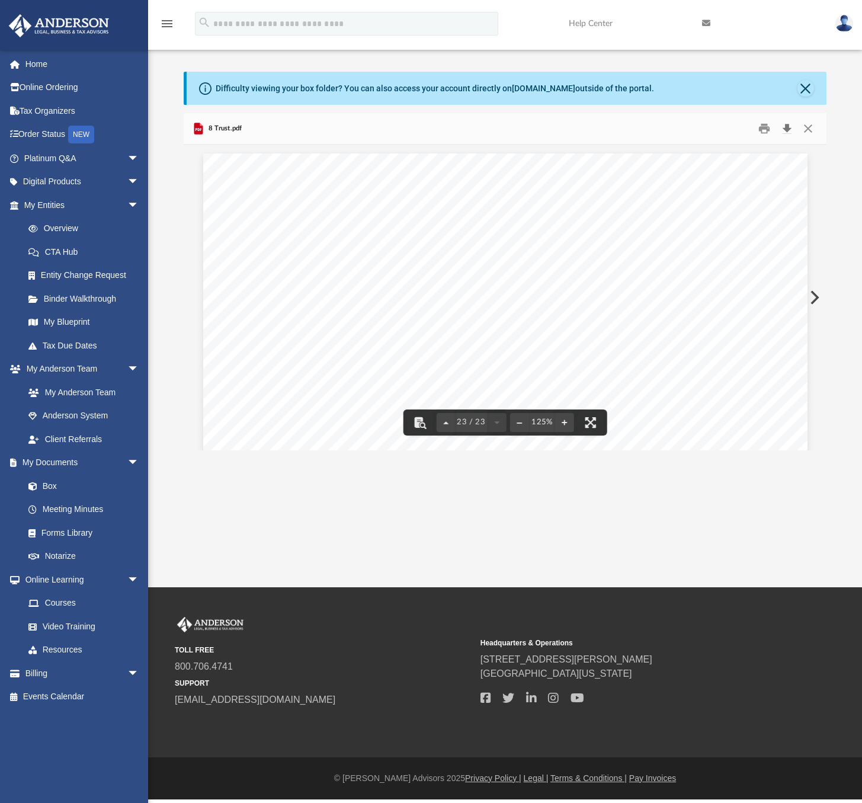
click at [788, 126] on button "Download" at bounding box center [786, 129] width 21 height 18
click at [360, 194] on div "Certification of Trust The below named beneficiaries hereby certify and declare…" at bounding box center [505, 544] width 604 height 782
click at [807, 133] on button "Close" at bounding box center [807, 129] width 21 height 18
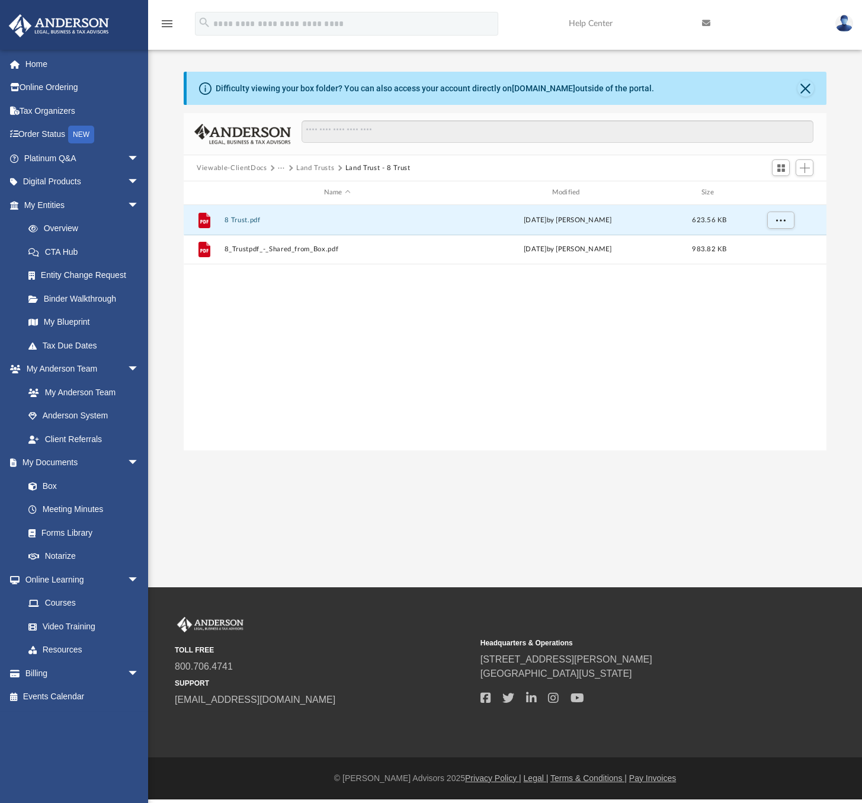
click at [308, 169] on button "Land Trusts" at bounding box center [315, 168] width 38 height 11
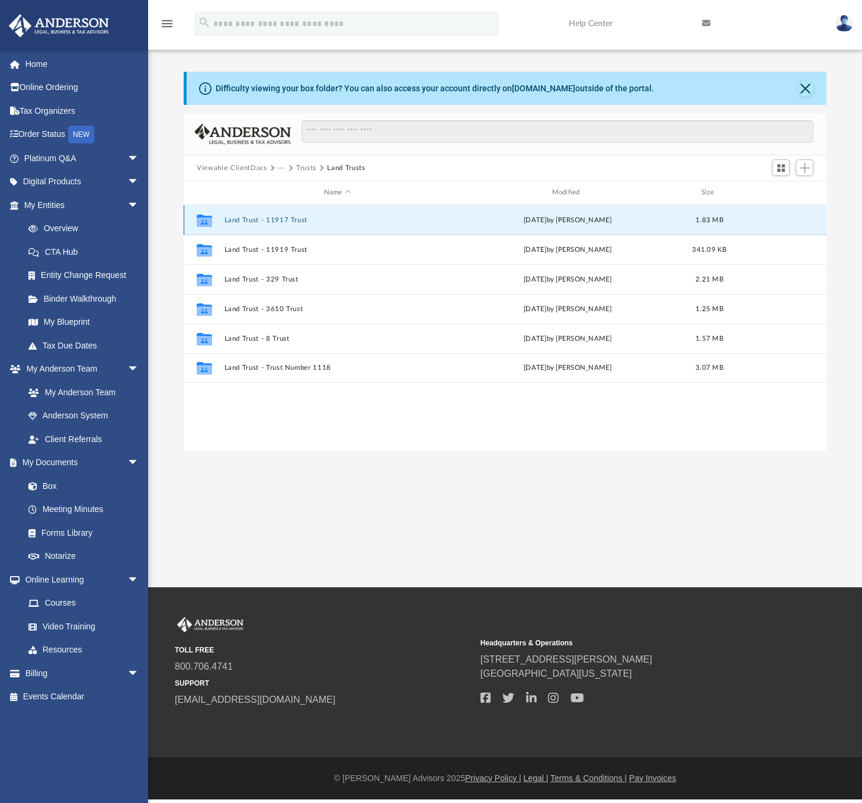
click at [264, 217] on button "Land Trust - 11917 Trust" at bounding box center [338, 220] width 226 height 8
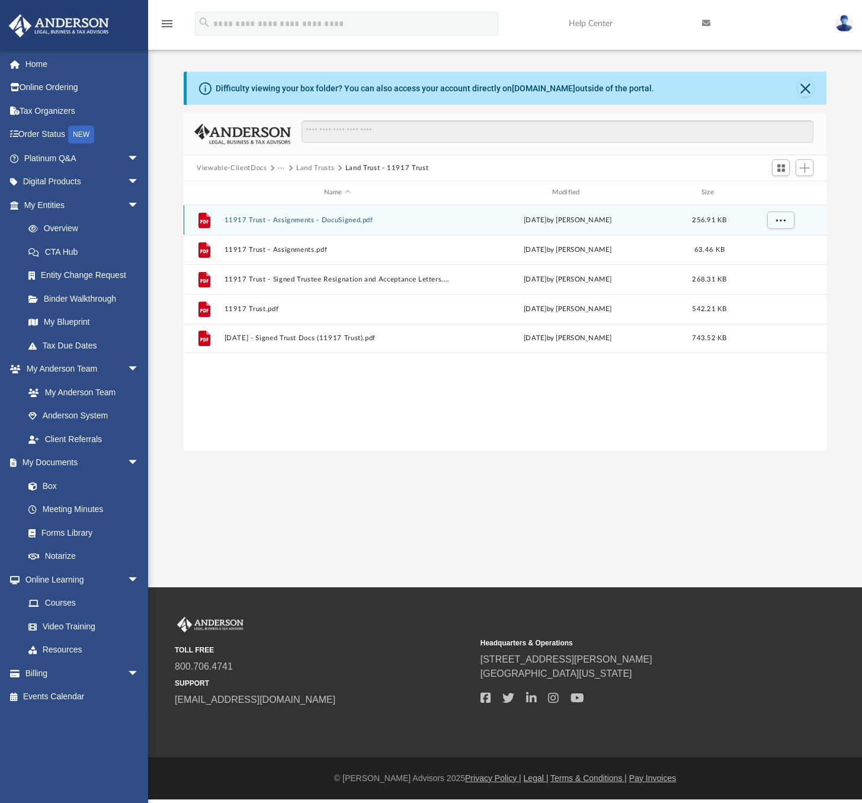
click at [317, 219] on button "11917 Trust - Assignments - DocuSigned.pdf" at bounding box center [338, 220] width 226 height 8
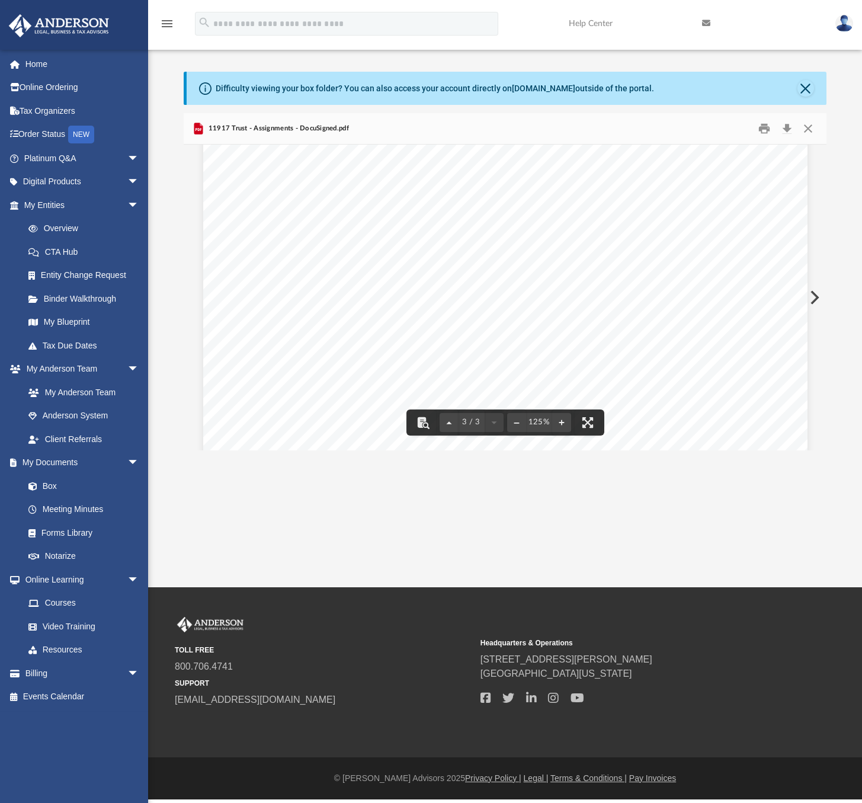
scroll to position [1620, 0]
drag, startPoint x: 709, startPoint y: 286, endPoint x: 626, endPoint y: 247, distance: 92.3
click at [626, 247] on span "Trustee, by his/her/its signature below accepts the foregoing assignment by [PE…" at bounding box center [528, 249] width 508 height 11
click at [607, 295] on div "Acknowledgement Trustee, by his/her/its signature below accepts the foregoing a…" at bounding box center [505, 524] width 604 height 782
